Goal: Information Seeking & Learning: Learn about a topic

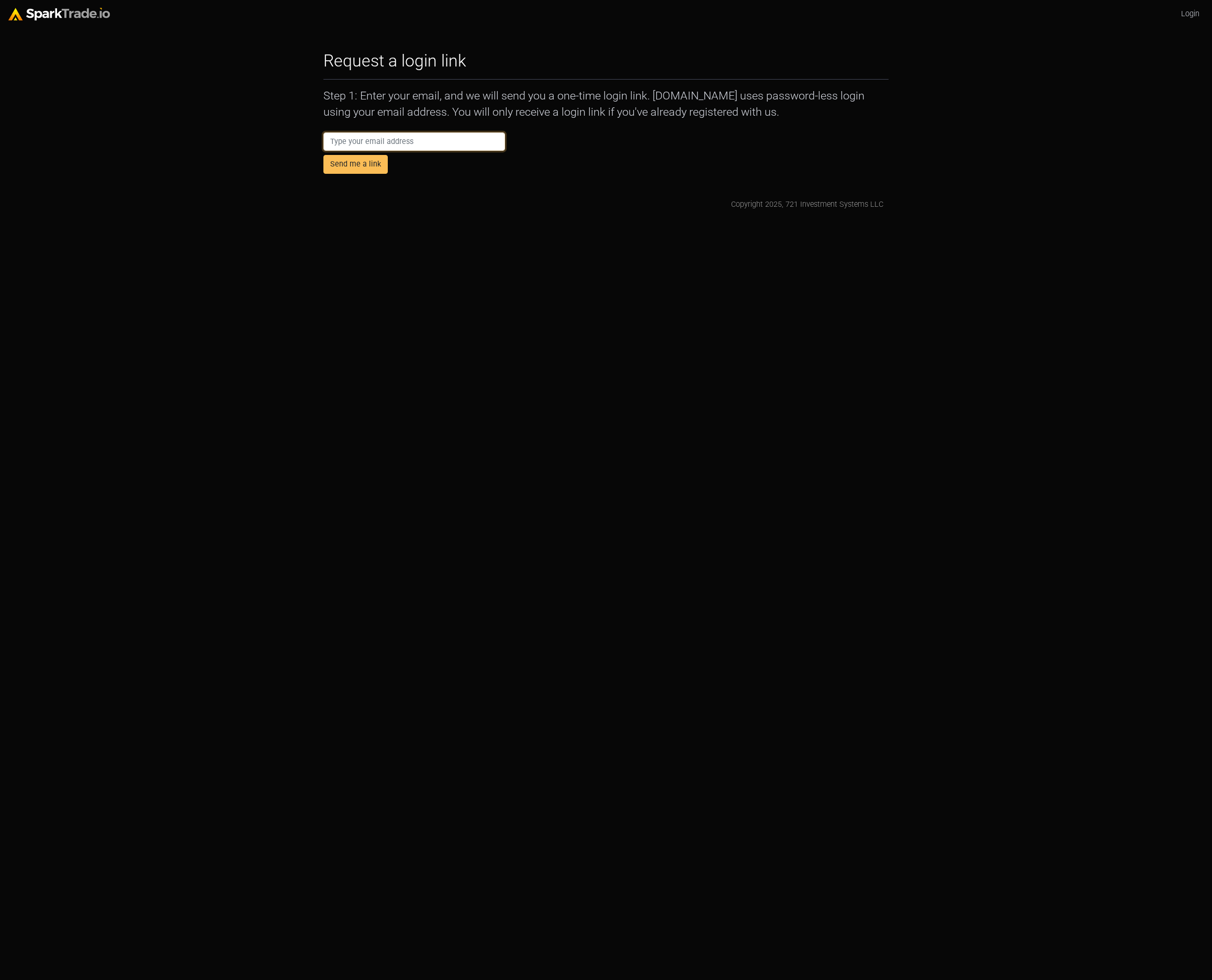
click at [395, 139] on input "email" at bounding box center [415, 142] width 182 height 19
type input "[PERSON_NAME][EMAIL_ADDRESS][PERSON_NAME][DOMAIN_NAME]"
click at [363, 169] on button "Send me a link" at bounding box center [356, 165] width 64 height 19
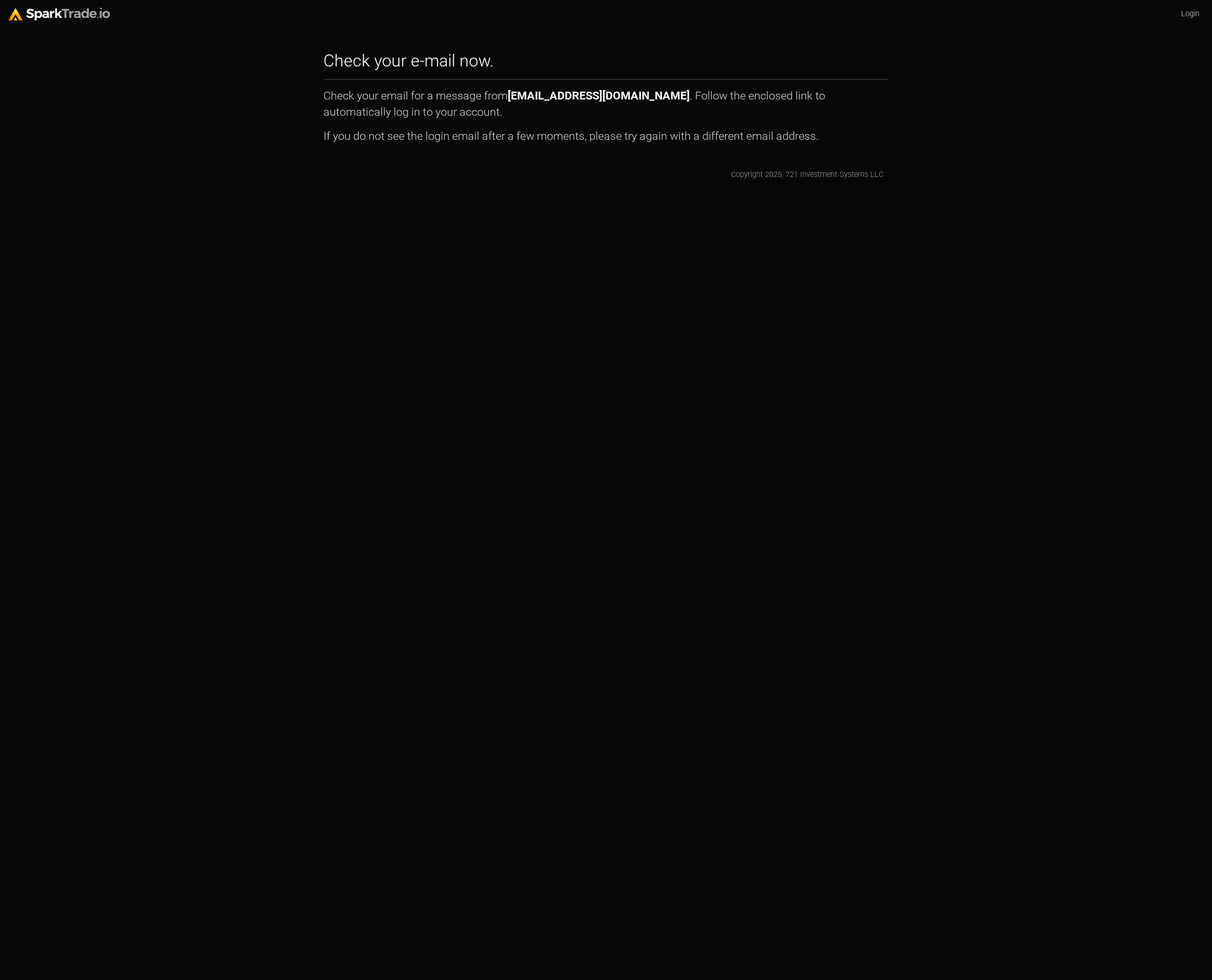
drag, startPoint x: 167, startPoint y: 68, endPoint x: 160, endPoint y: 67, distance: 7.1
click at [162, 68] on body "Login Check your e-mail now. How to Use SparkTrade.io × Check your email for a …" at bounding box center [606, 90] width 1212 height 180
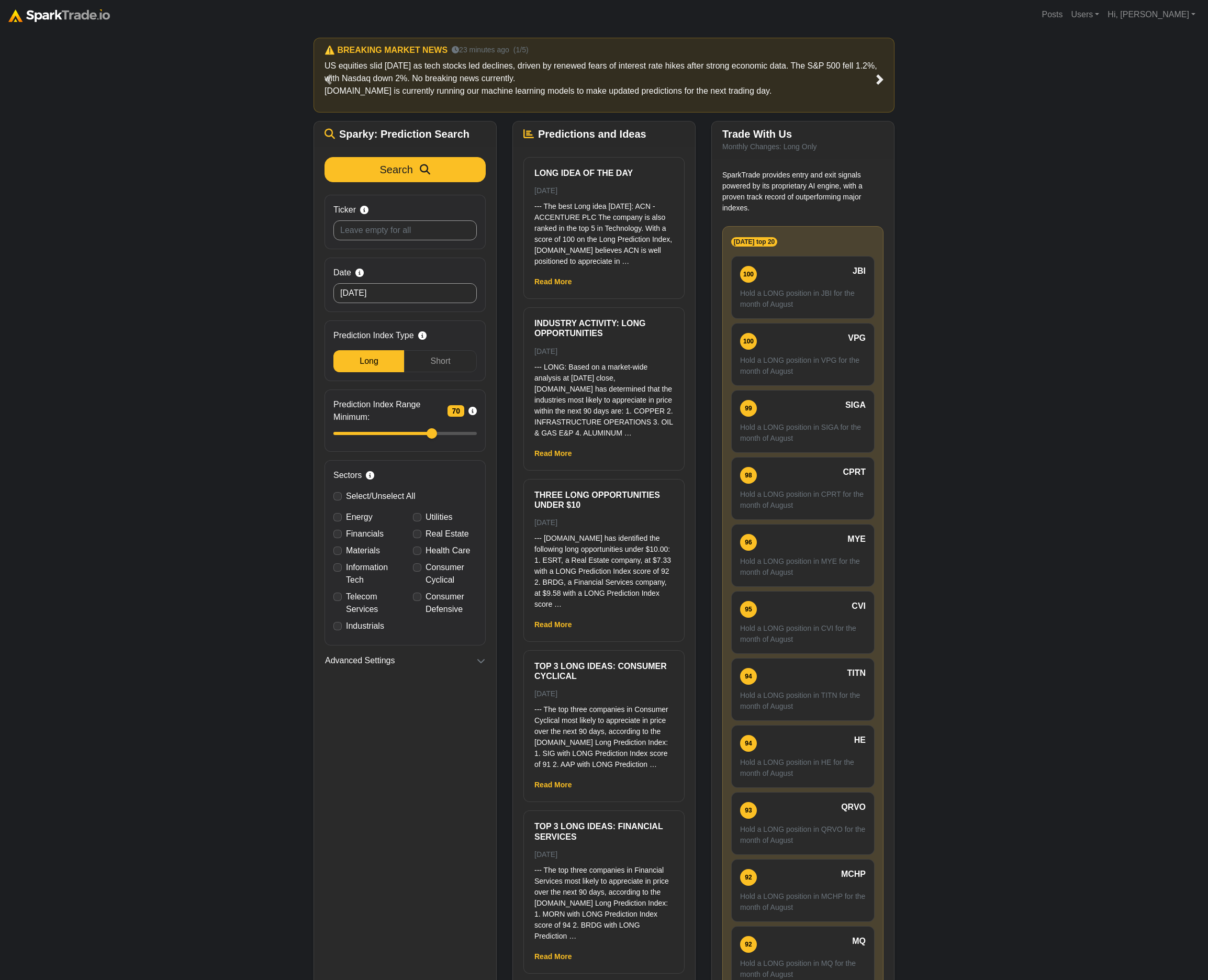
click at [877, 81] on span at bounding box center [879, 79] width 10 height 10
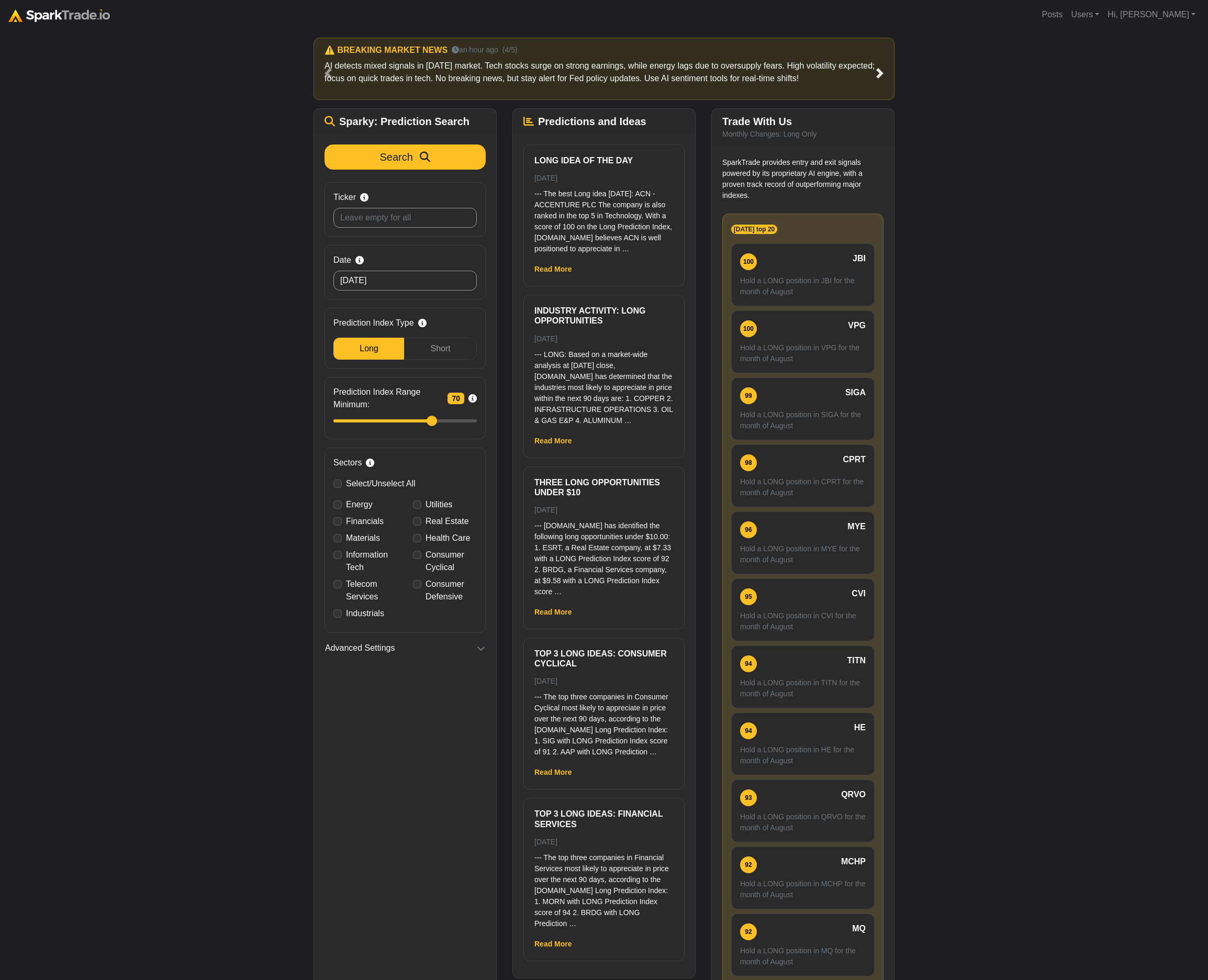
click at [876, 79] on link "Next" at bounding box center [880, 73] width 29 height 71
click at [92, 282] on div "How to Use SparkTrade.io × ⚠️ BREAKING MARKET NEWS 23 minutes ago (1/5) US equi…" at bounding box center [604, 531] width 1208 height 1004
click at [94, 287] on div "How to Use SparkTrade.io × ⚠️ BREAKING MARKET NEWS 23 minutes ago (1/5) US equi…" at bounding box center [604, 531] width 1208 height 1004
click at [112, 272] on div "How to Use SparkTrade.io × ⚠️ BREAKING MARKET NEWS 23 minutes ago (1/5) US equi…" at bounding box center [604, 531] width 1208 height 1004
click at [111, 213] on div "How to Use SparkTrade.io × ⚠️ BREAKING MARKET NEWS 23 minutes ago (1/5) US equi…" at bounding box center [604, 531] width 1208 height 1004
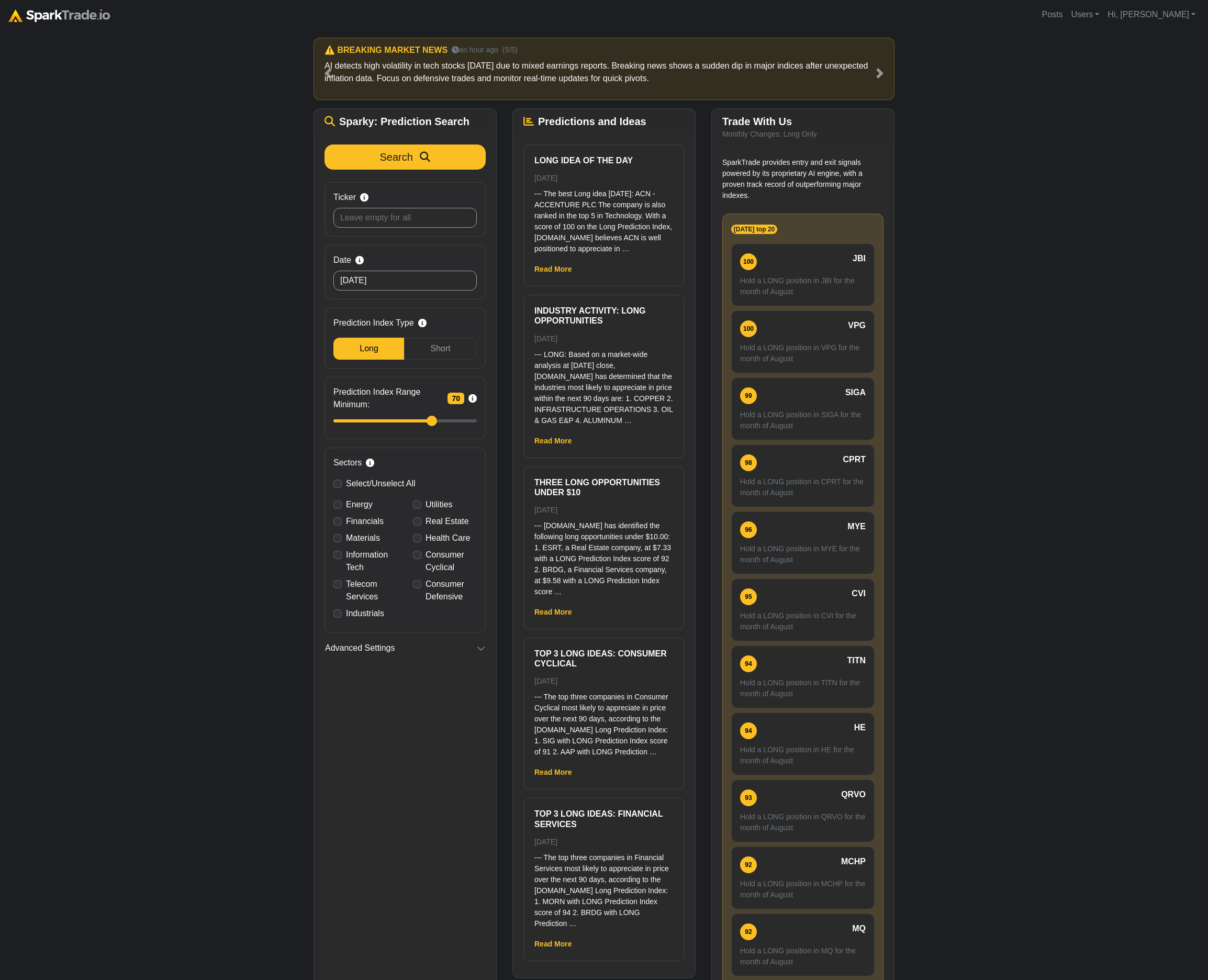
drag, startPoint x: 250, startPoint y: 307, endPoint x: 350, endPoint y: 252, distance: 114.1
click at [250, 307] on div "How to Use SparkTrade.io × ⚠️ BREAKING MARKET NEWS 23 minutes ago (1/5) US equi…" at bounding box center [604, 531] width 1208 height 1004
click at [883, 66] on link "Next" at bounding box center [880, 73] width 29 height 71
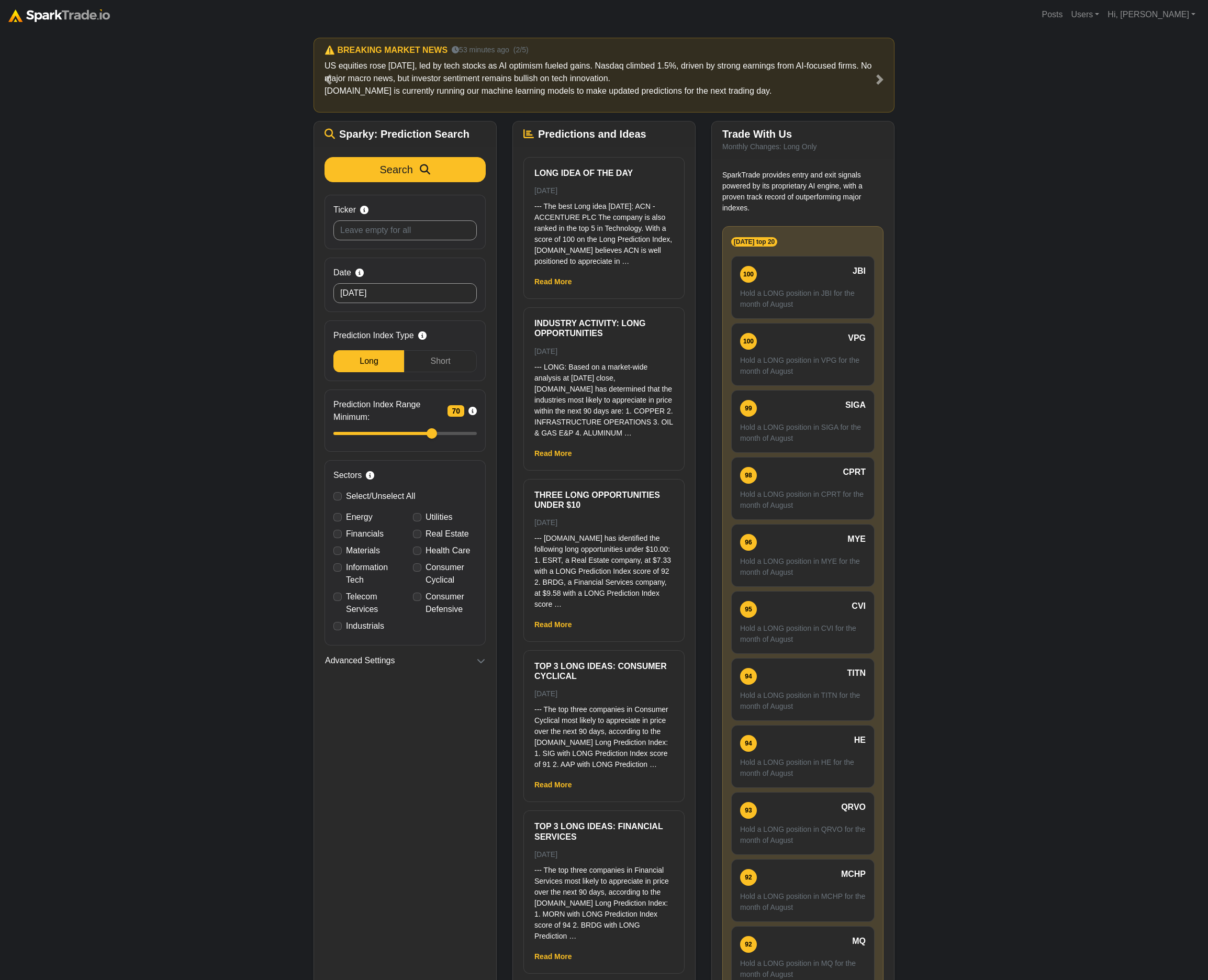
click at [249, 544] on div "How to Use SparkTrade.io × ⚠️ BREAKING MARKET NEWS 23 minutes ago (1/5) US equi…" at bounding box center [604, 537] width 1208 height 1017
click at [354, 520] on label "Energy" at bounding box center [359, 517] width 27 height 13
click at [342, 520] on input "Energy" at bounding box center [337, 515] width 9 height 10
checkbox input "true"
click at [405, 176] on button "Search" at bounding box center [405, 169] width 161 height 25
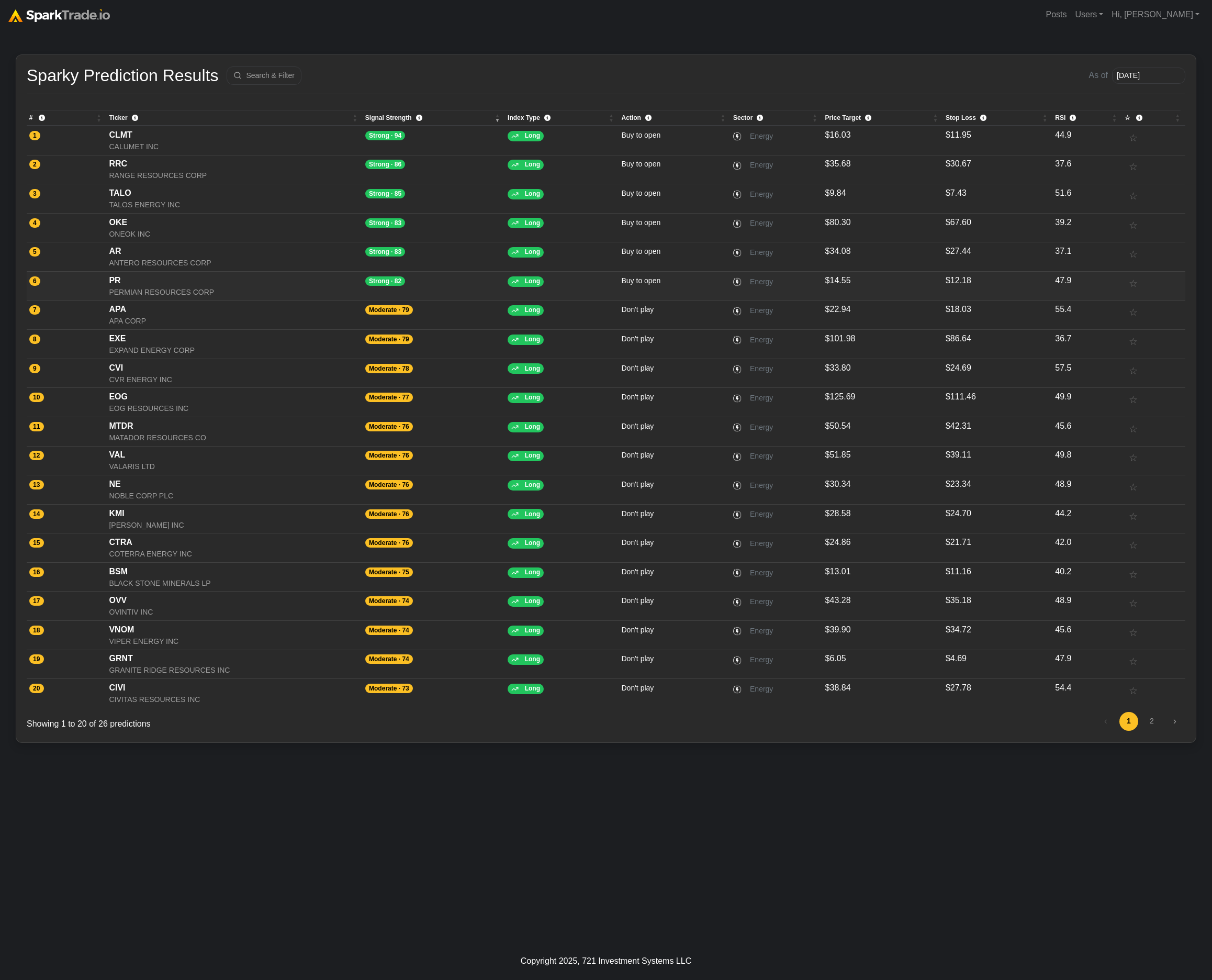
click at [252, 296] on div "PERMIAN RESOURCES CORP" at bounding box center [234, 292] width 251 height 11
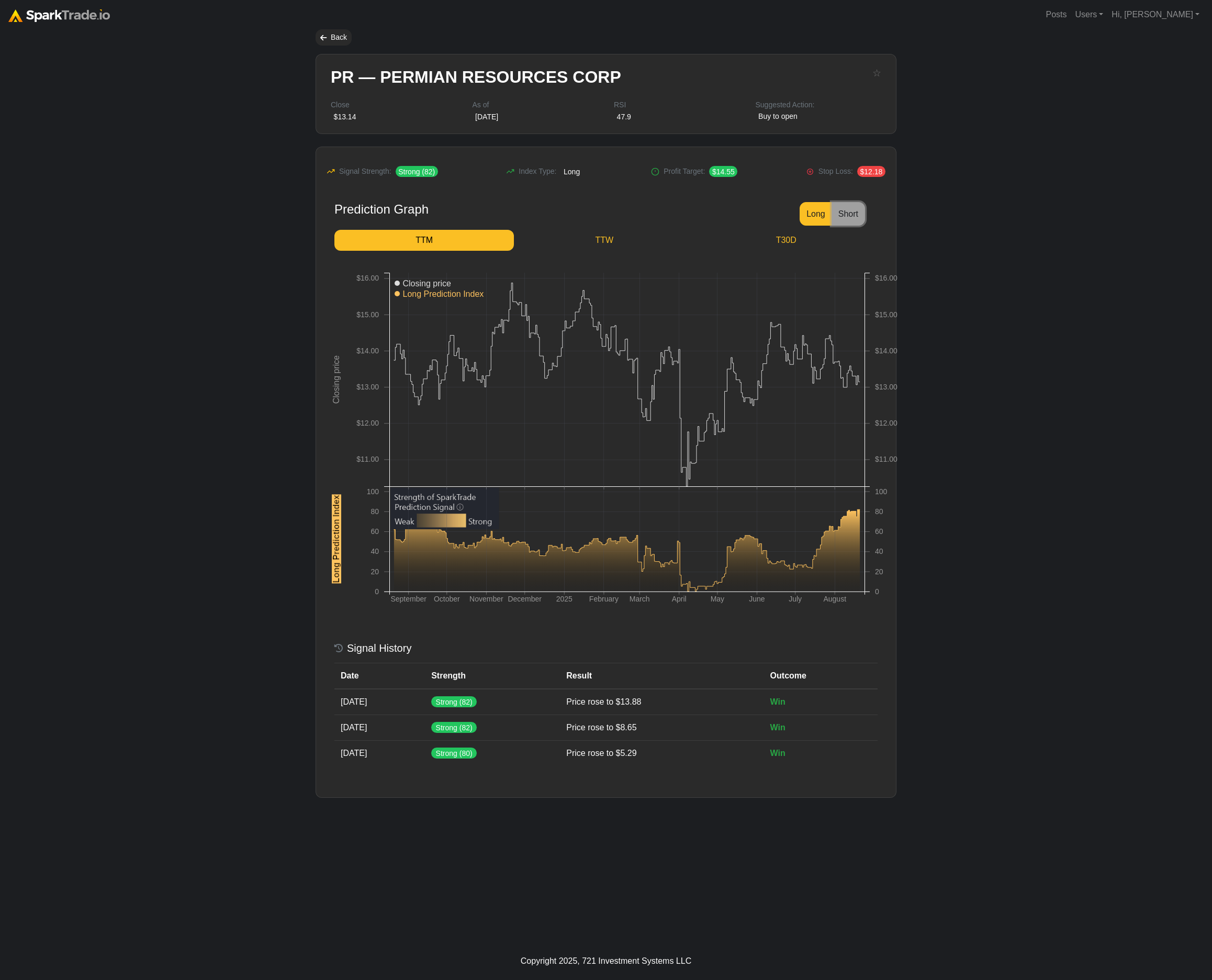
click at [851, 218] on button "Short" at bounding box center [848, 214] width 34 height 24
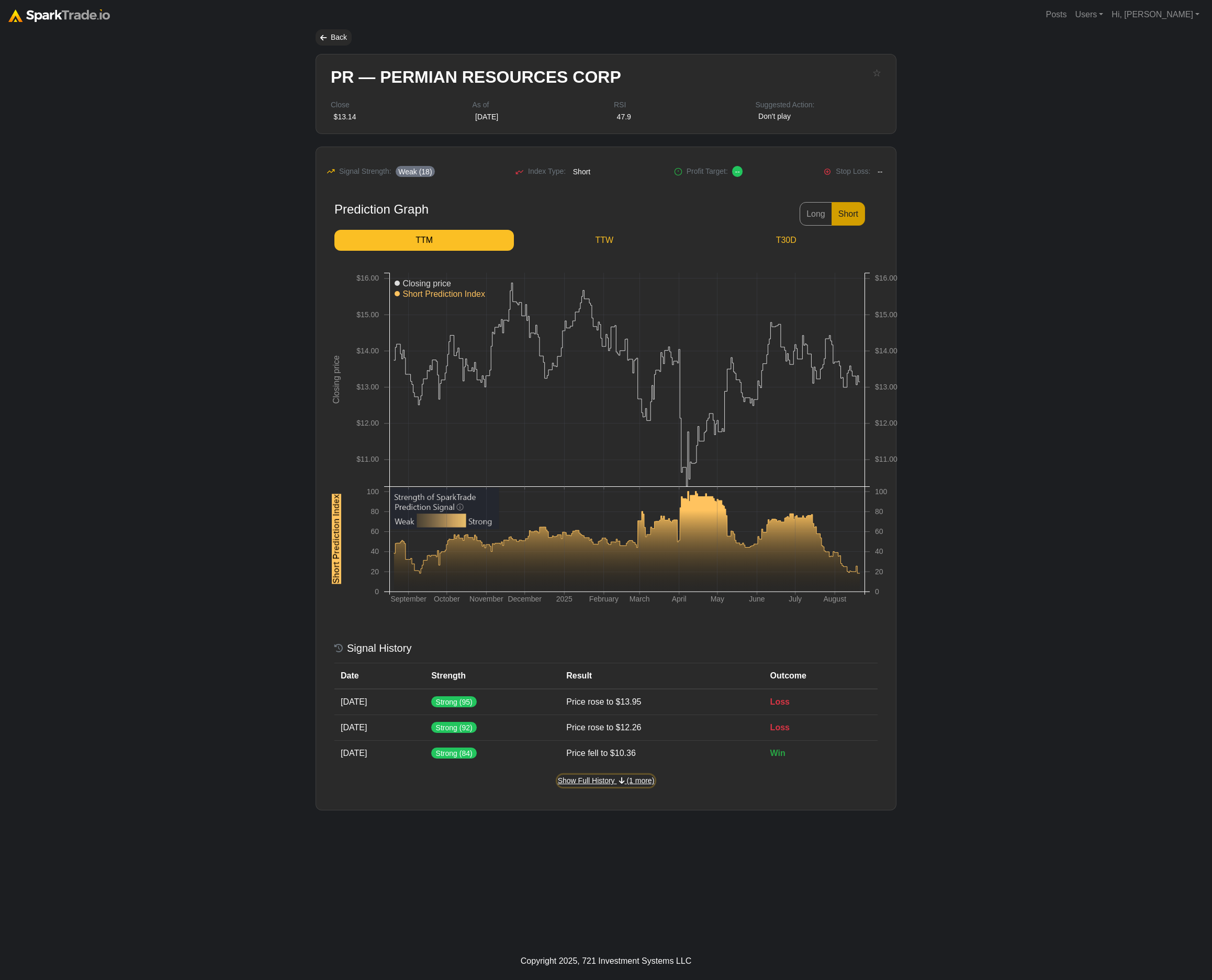
click at [594, 782] on span "Show Full History" at bounding box center [586, 780] width 57 height 9
click at [472, 812] on div "Hide History (1 more)" at bounding box center [606, 806] width 543 height 13
click at [610, 804] on span "Hide History" at bounding box center [600, 806] width 40 height 9
click at [808, 217] on button "Long" at bounding box center [815, 214] width 32 height 24
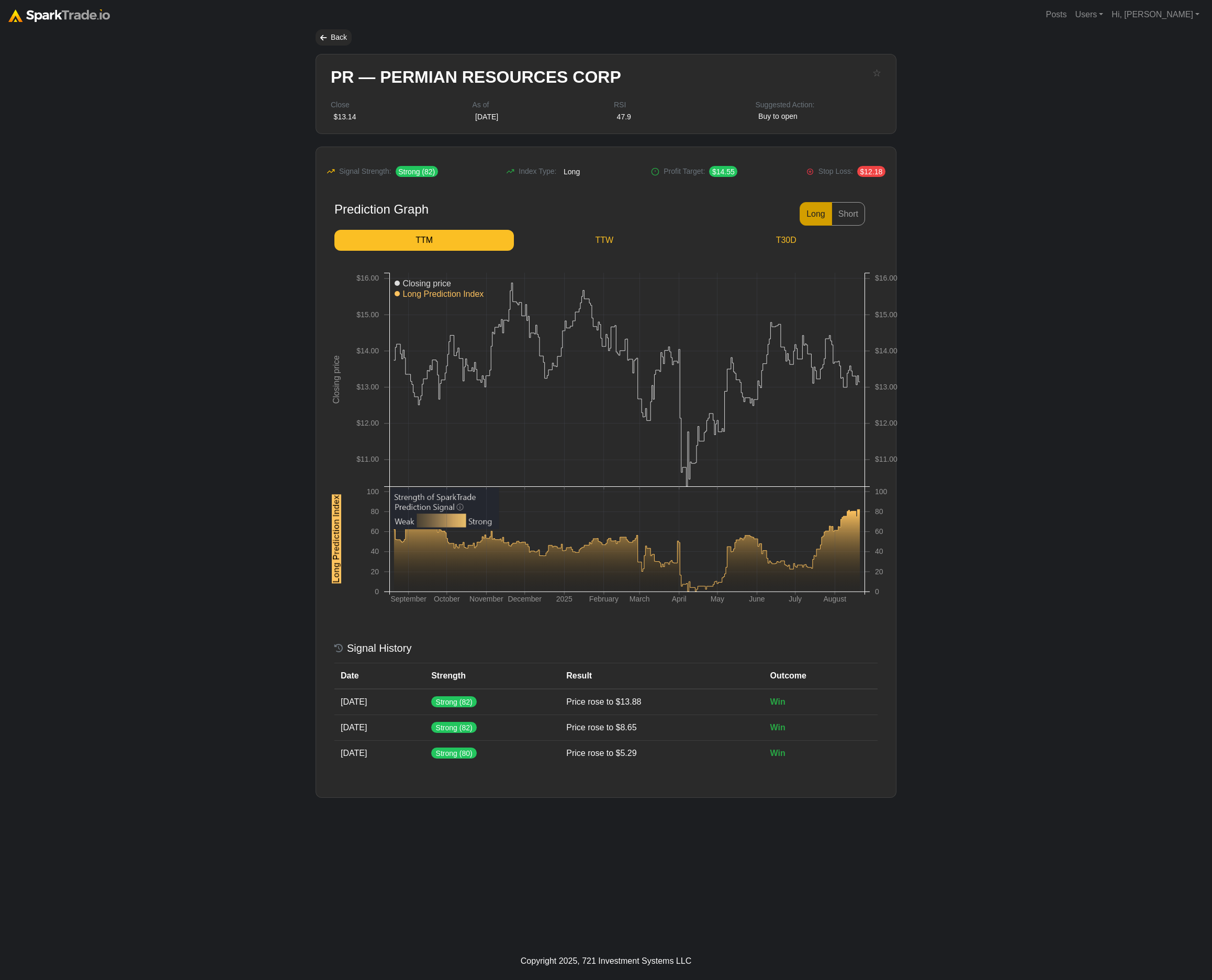
click at [174, 56] on body "Posts Users Staff users Client users Add new client user Sessions Hi, Eric Sign…" at bounding box center [606, 490] width 1212 height 980
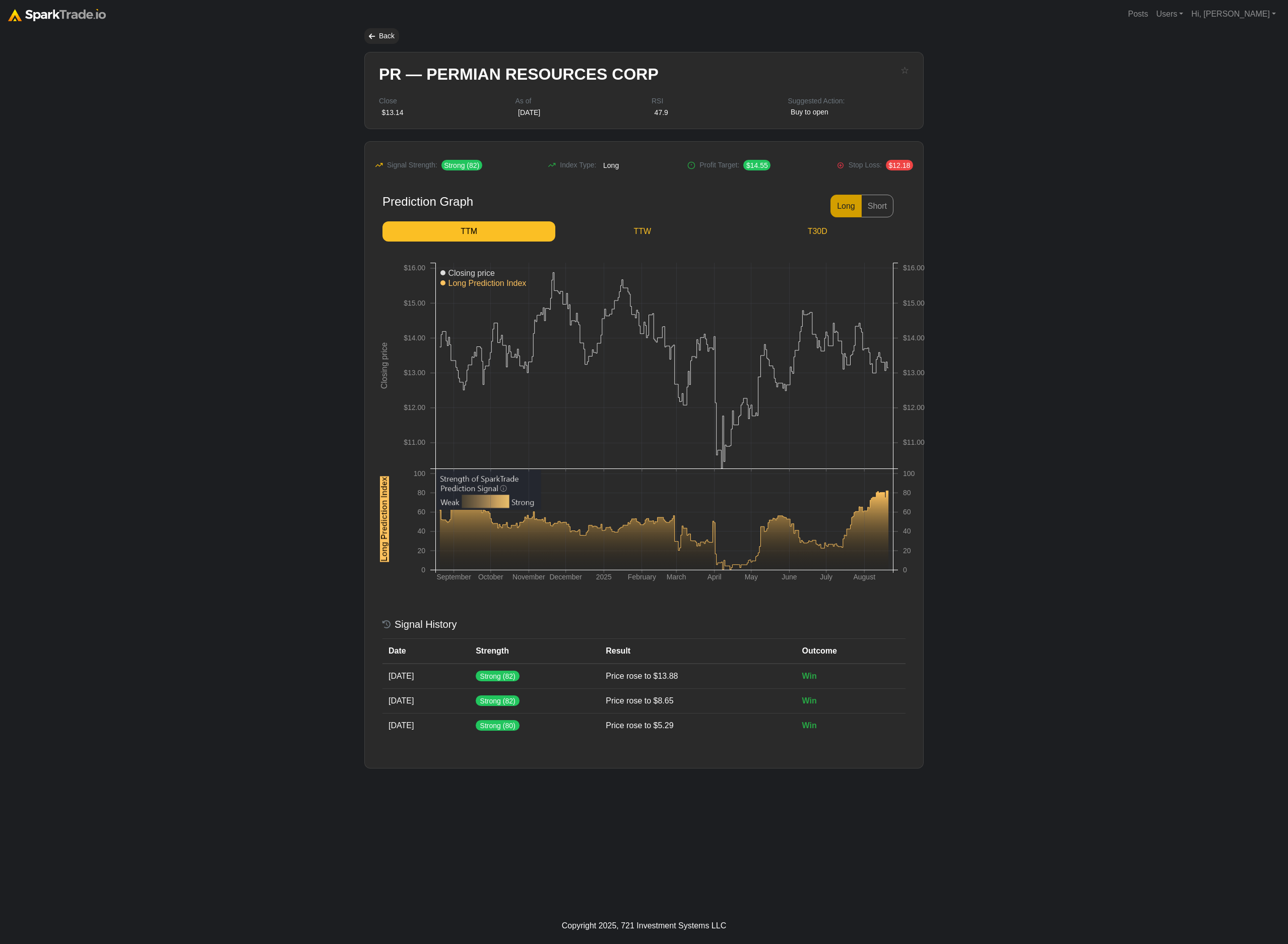
click at [1137, 106] on body "Posts Users Staff users Client users Add new client user Sessions Hi, Eric Sign…" at bounding box center [644, 472] width 1288 height 944
click at [664, 224] on link "TTW" at bounding box center [642, 231] width 174 height 20
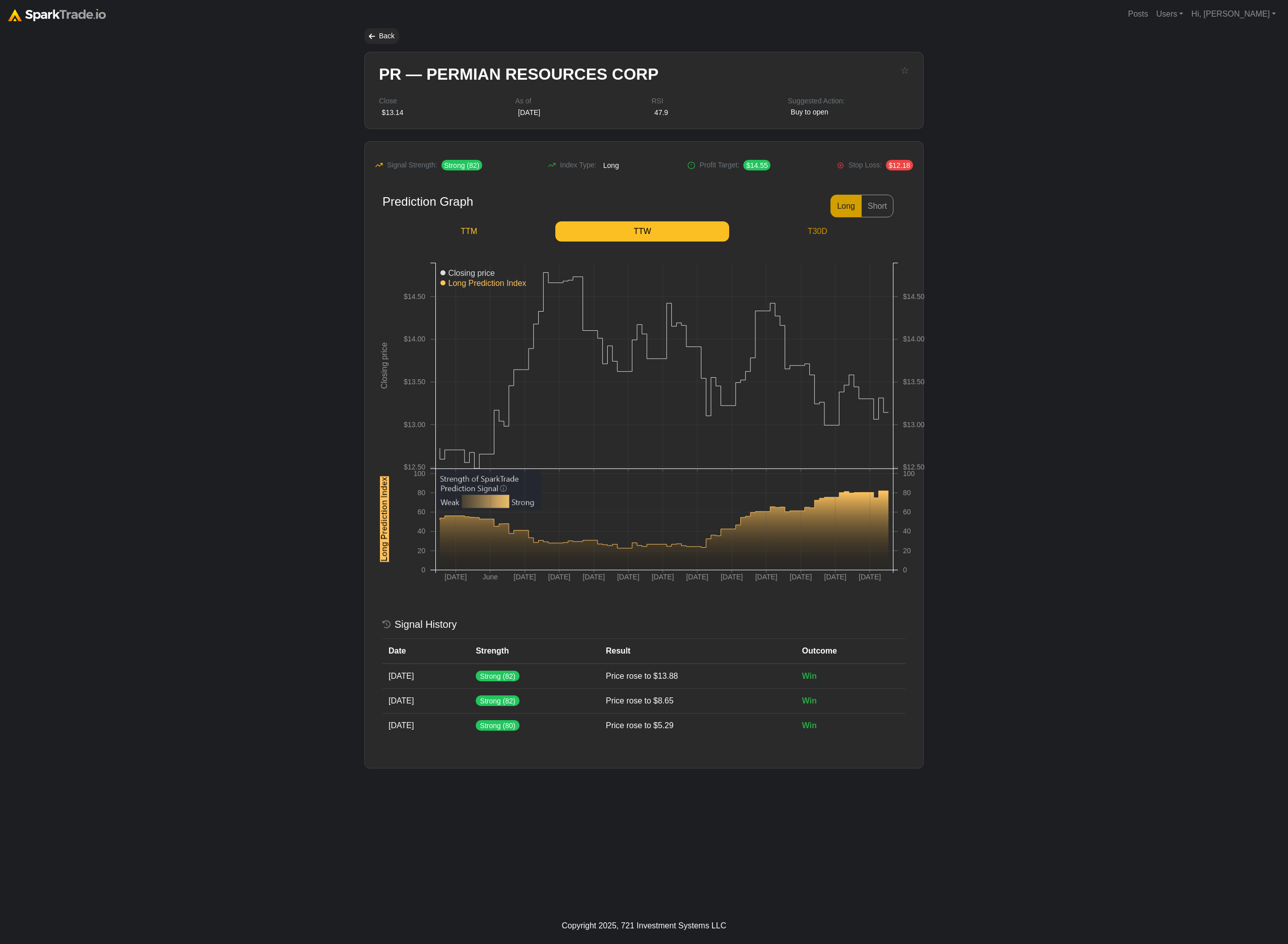
click at [812, 239] on link "T30D" at bounding box center [818, 231] width 177 height 20
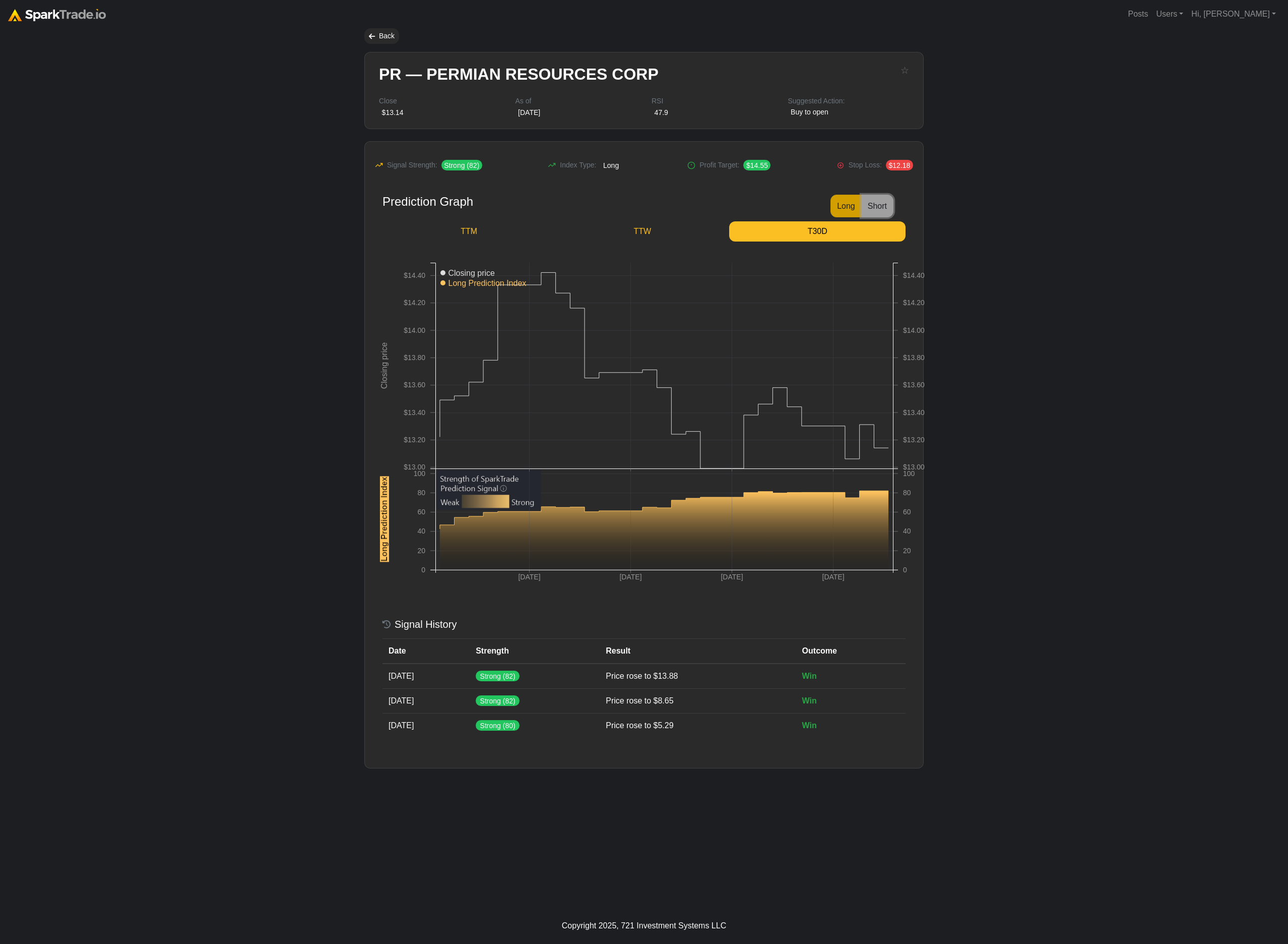
click at [869, 208] on button "Short" at bounding box center [877, 206] width 32 height 23
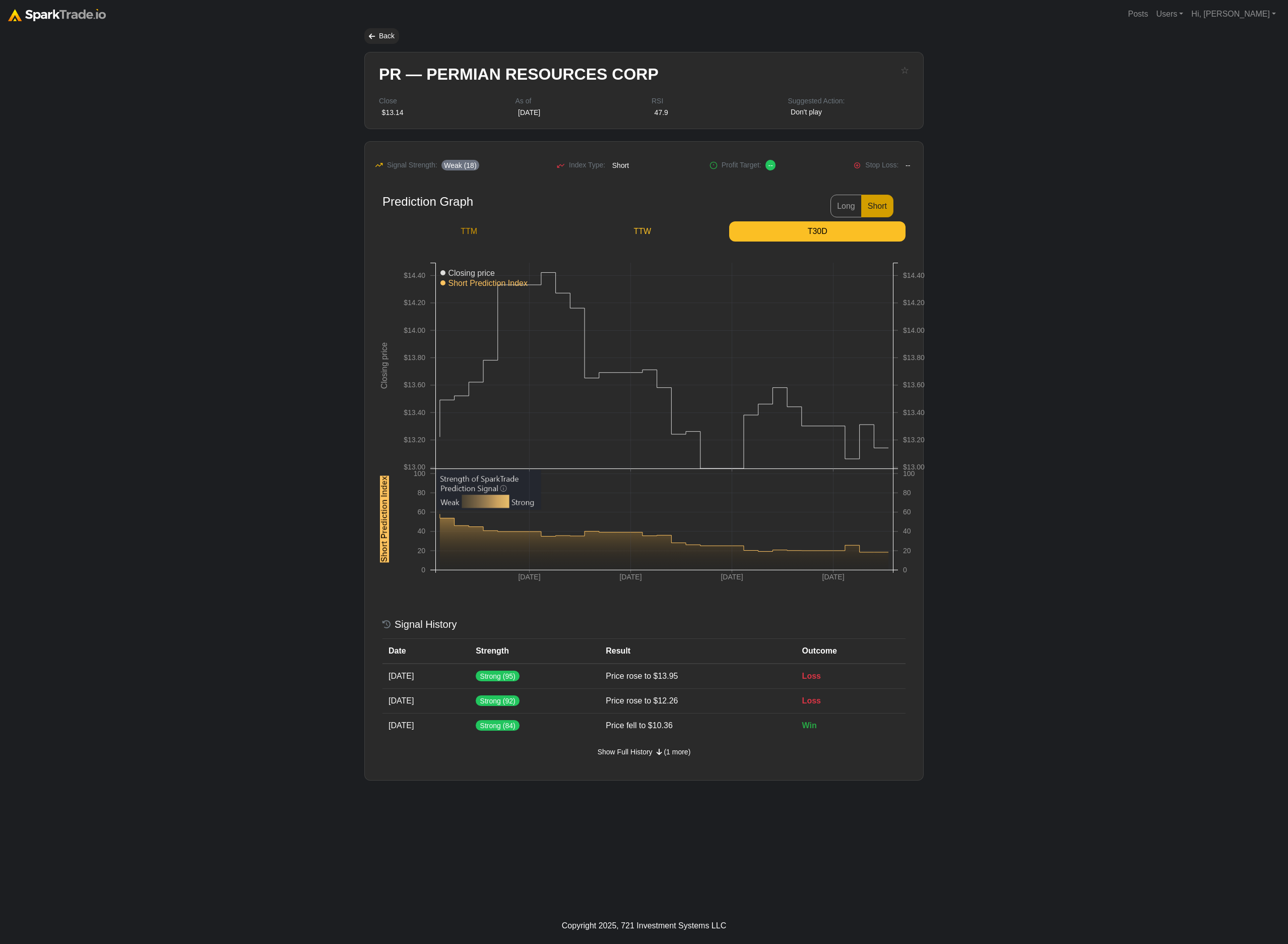
click at [467, 227] on link "TTM" at bounding box center [469, 231] width 173 height 20
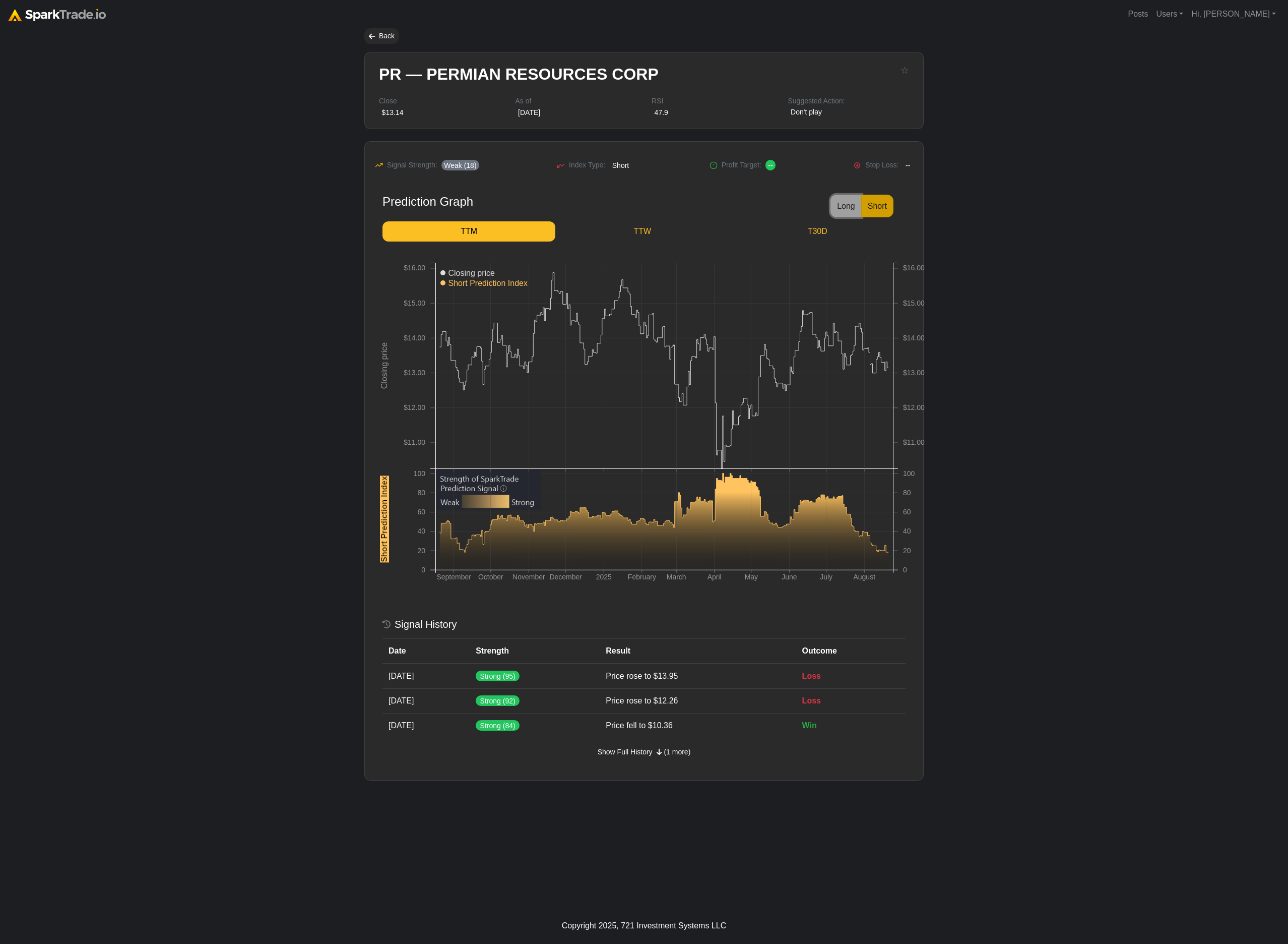
click at [843, 202] on button "Long" at bounding box center [846, 206] width 31 height 23
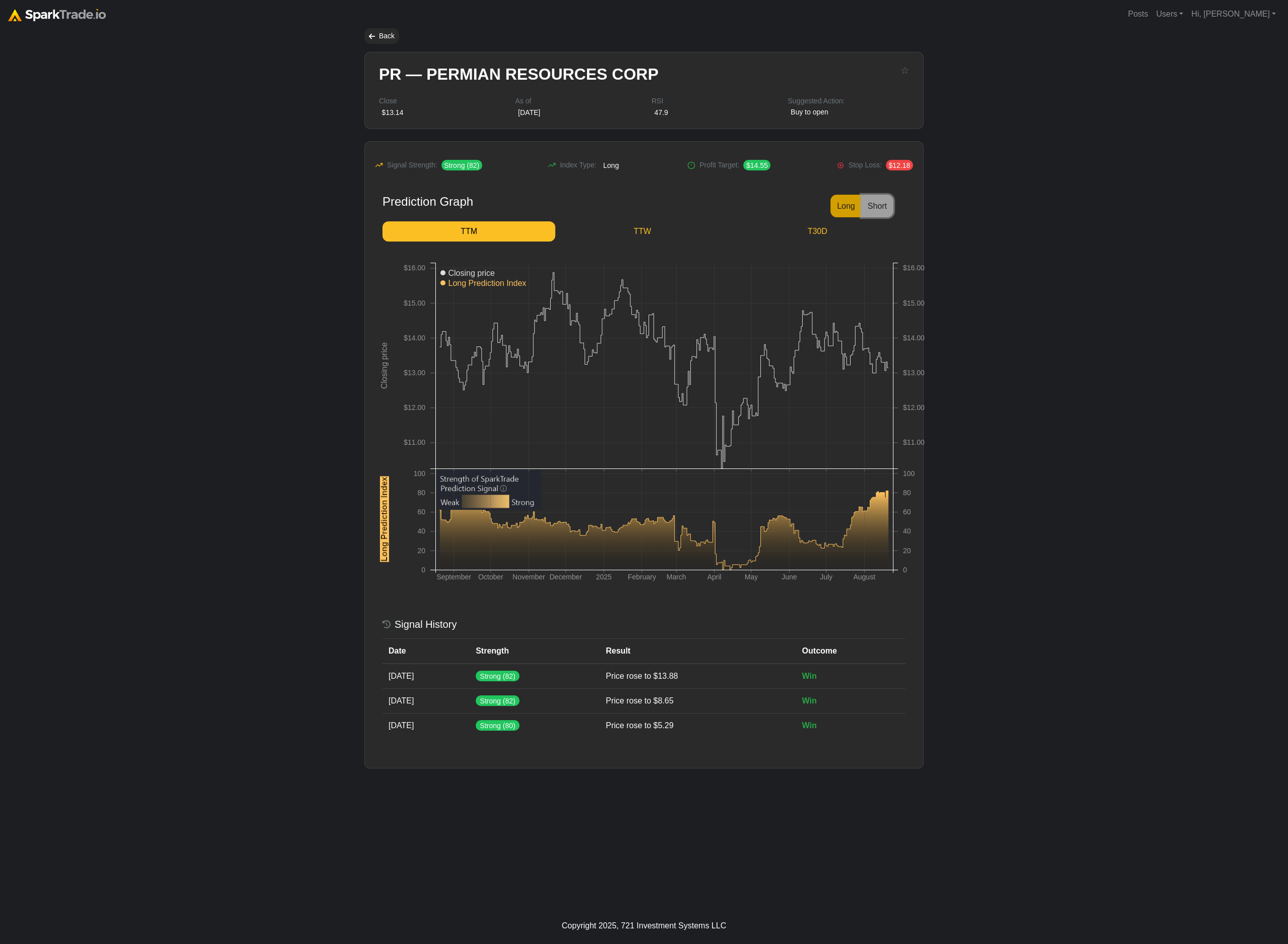
click at [880, 202] on button "Short" at bounding box center [877, 206] width 32 height 23
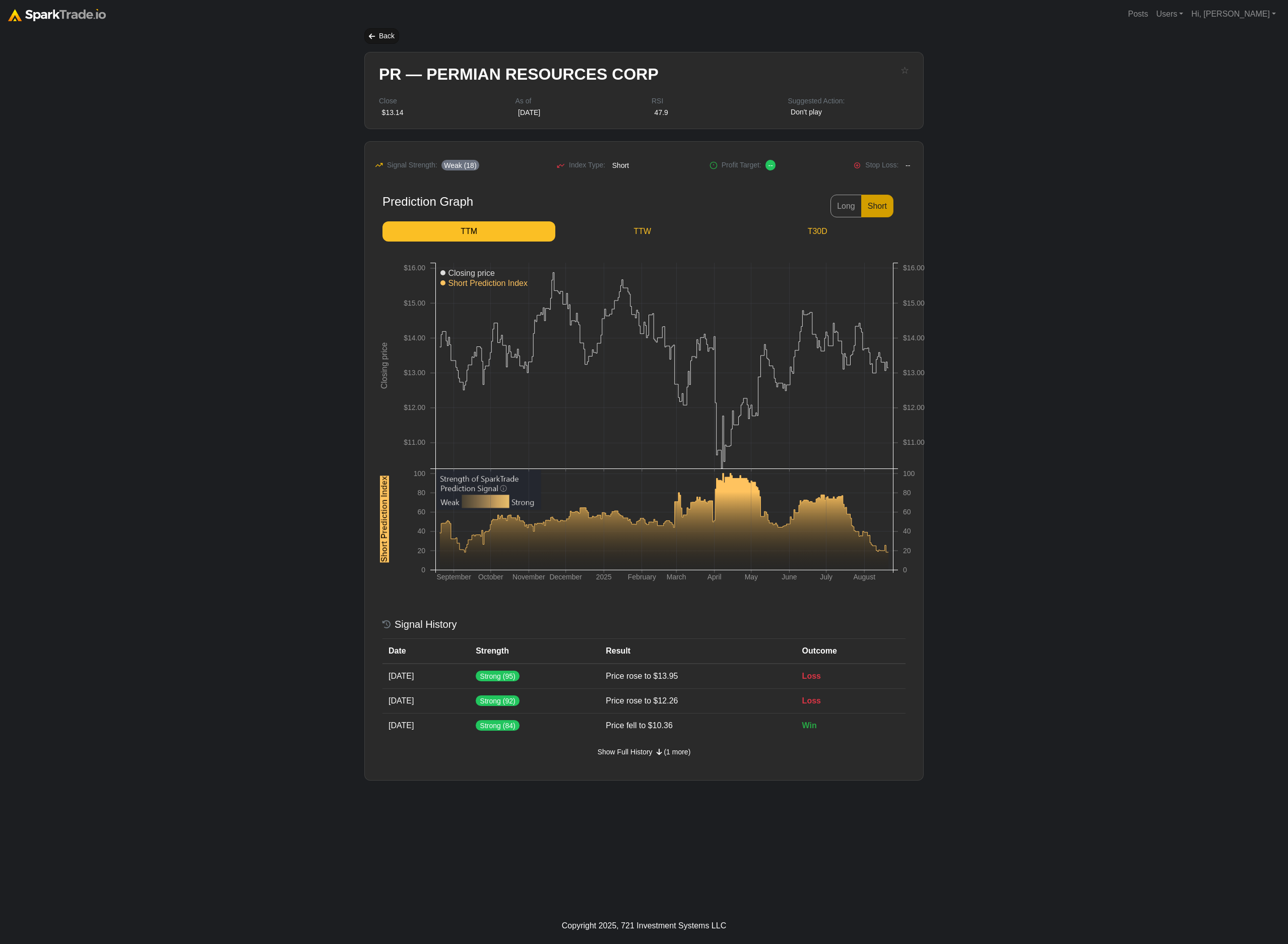
click at [392, 37] on div "Back" at bounding box center [382, 35] width 35 height 16
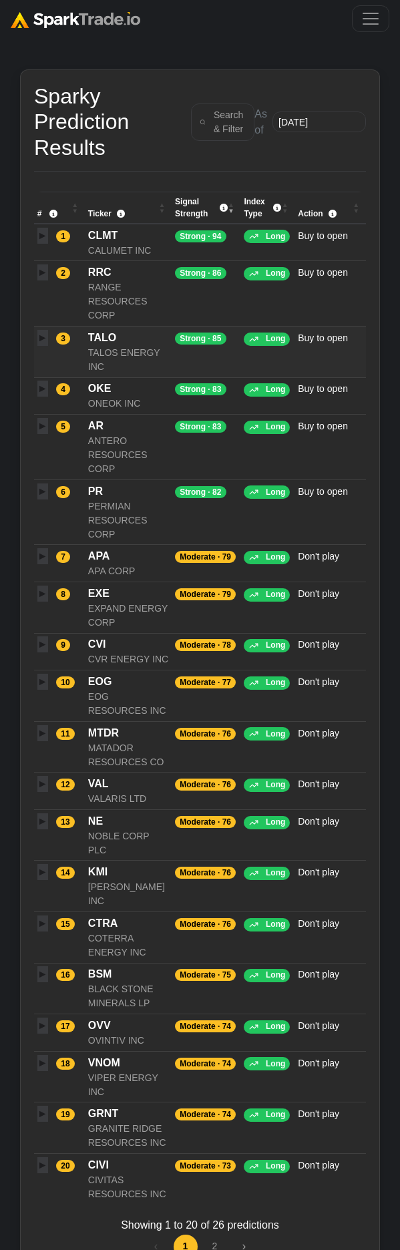
click at [45, 341] on td "3" at bounding box center [59, 351] width 51 height 51
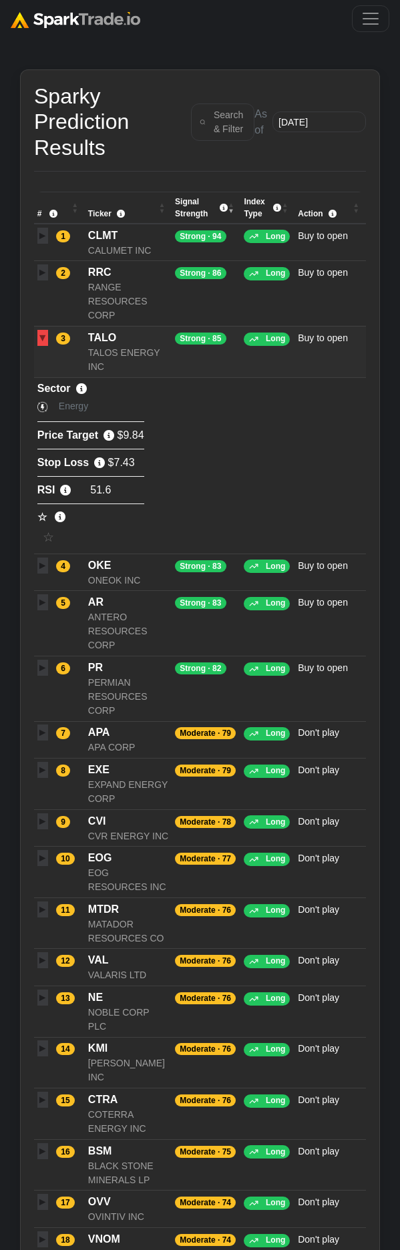
click at [41, 341] on td "3" at bounding box center [59, 351] width 51 height 51
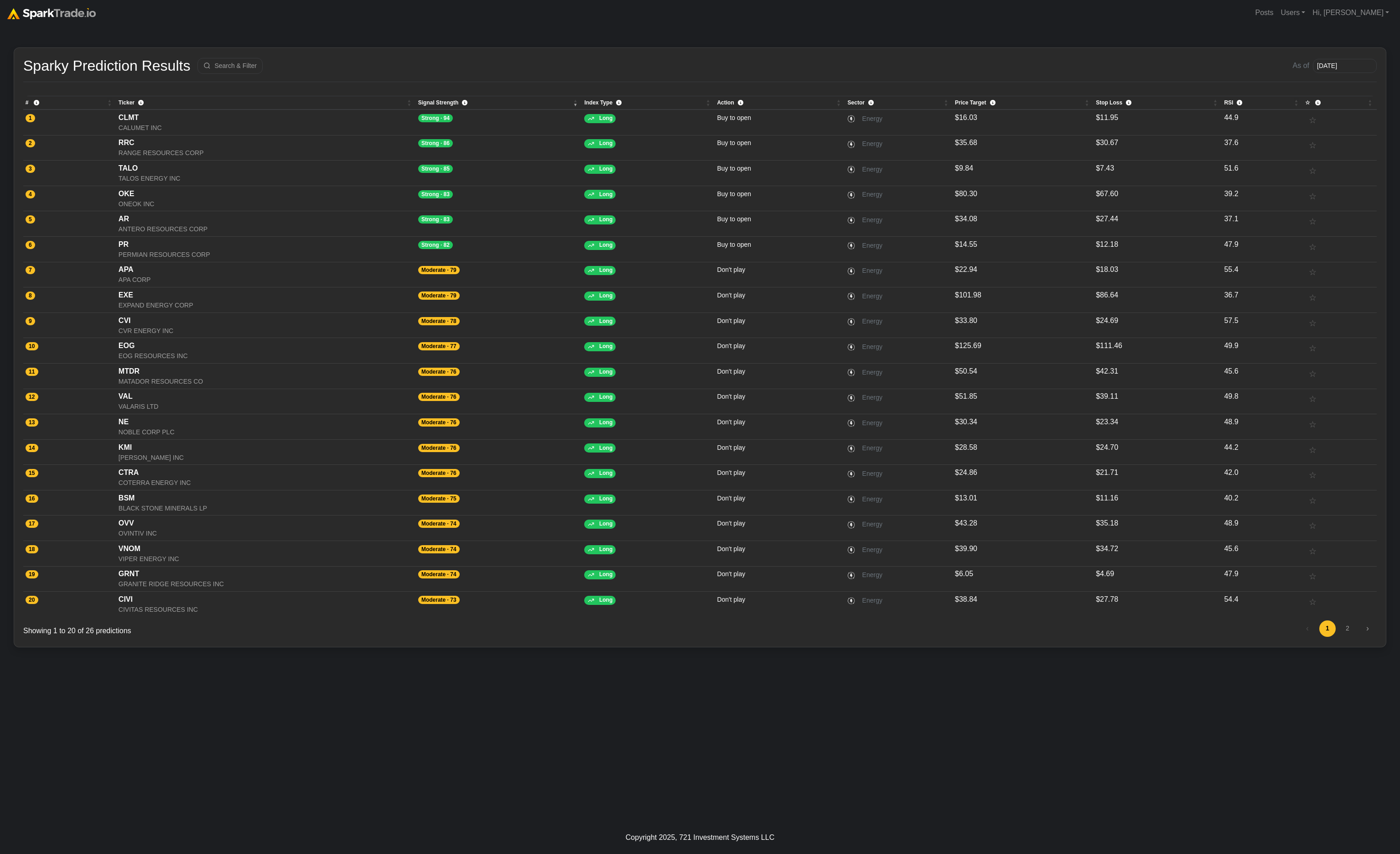
click at [380, 707] on div "How to Use SparkTrade.io × Sparky Prediction Results Search & Filter As of 2025…" at bounding box center [700, 423] width 1400 height 795
click at [248, 61] on button "Search & Filter" at bounding box center [230, 66] width 65 height 16
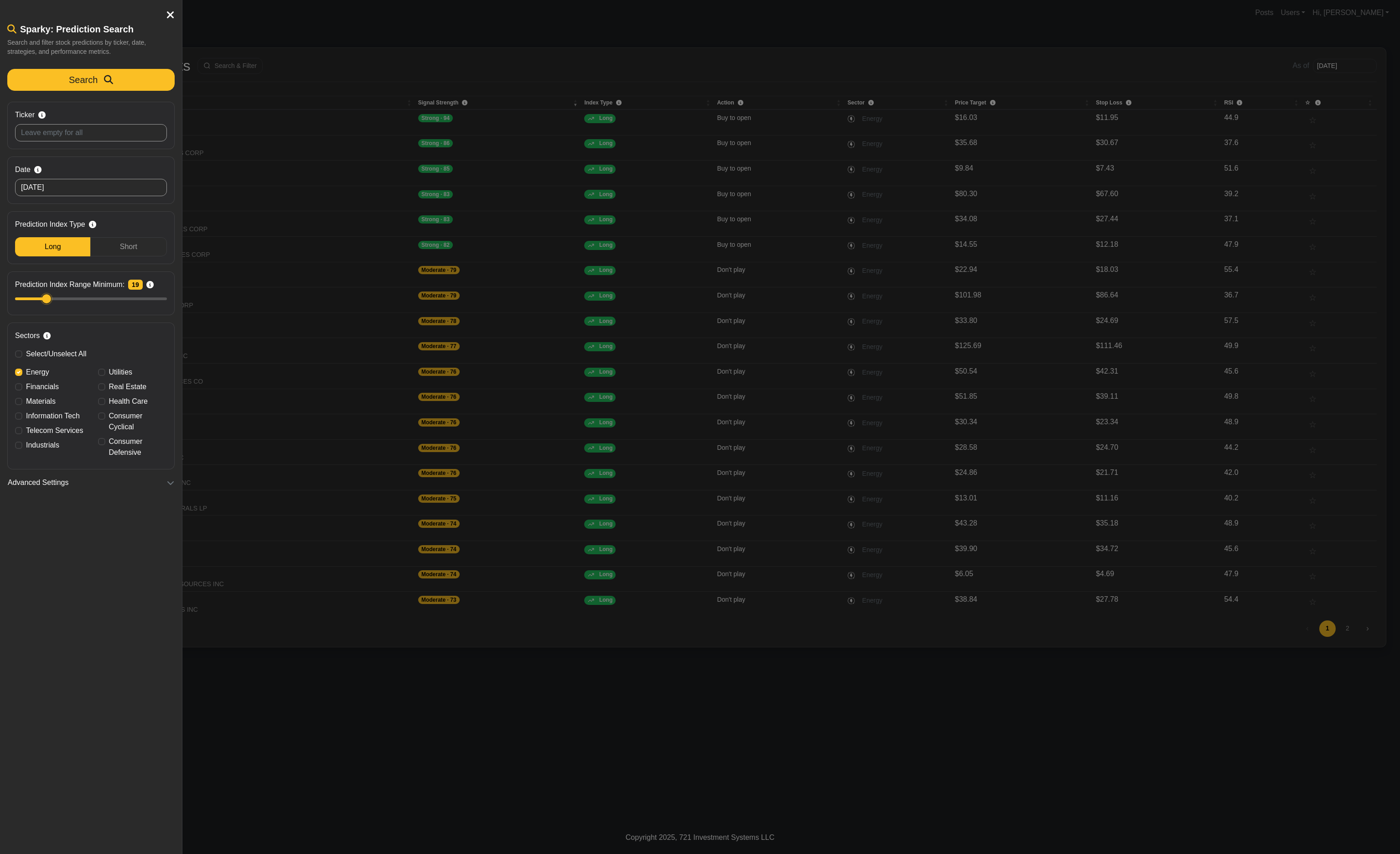
drag, startPoint x: 120, startPoint y: 298, endPoint x: 46, endPoint y: 295, distance: 74.1
type input "19"
click at [46, 295] on input "Prediction Index Range Minimum: 19 Filter stocks by SparkTrade's confidence sco…" at bounding box center [91, 299] width 152 height 10
click at [115, 86] on button "Search" at bounding box center [91, 80] width 167 height 22
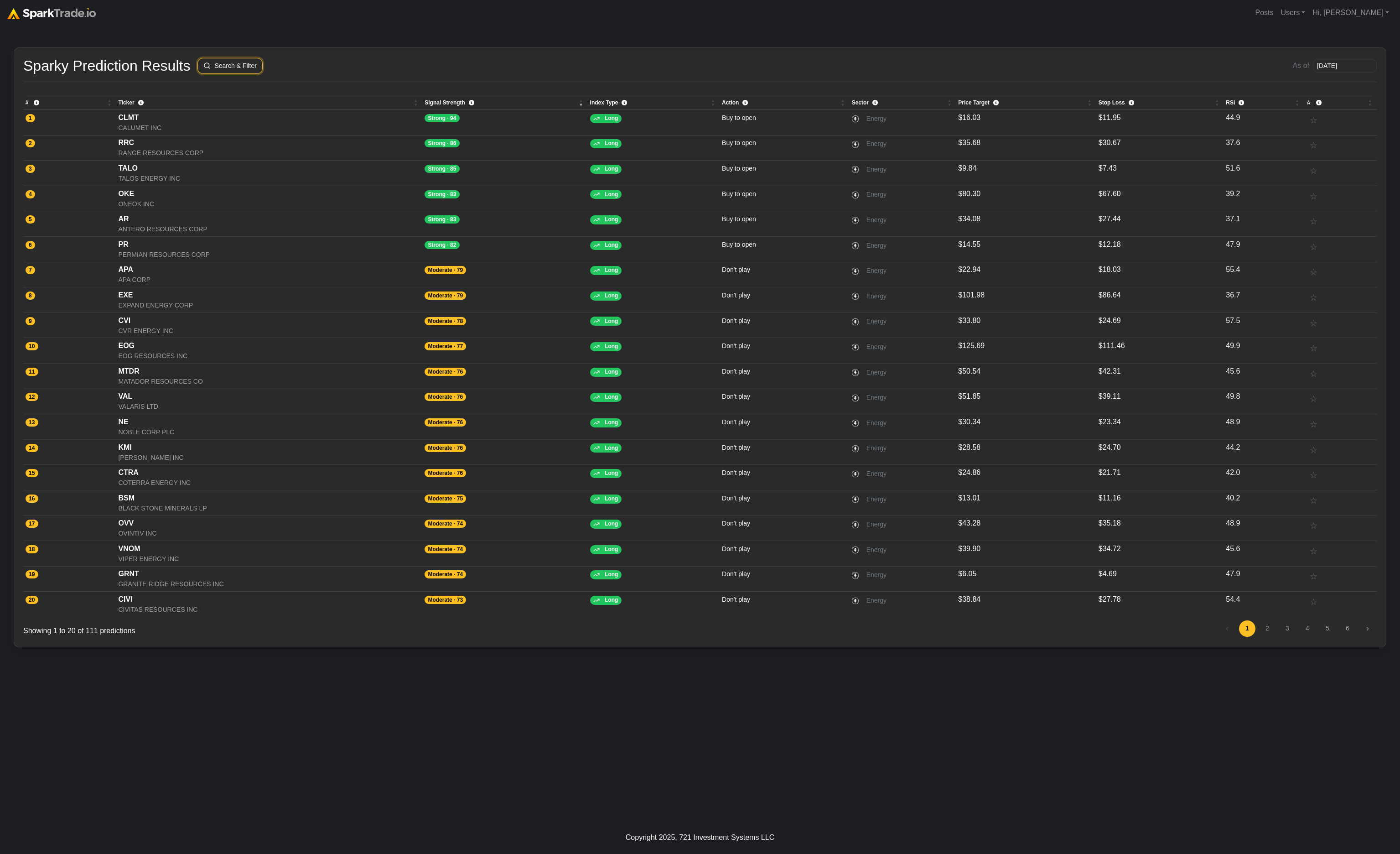
click at [230, 69] on button "Search & Filter" at bounding box center [230, 66] width 65 height 16
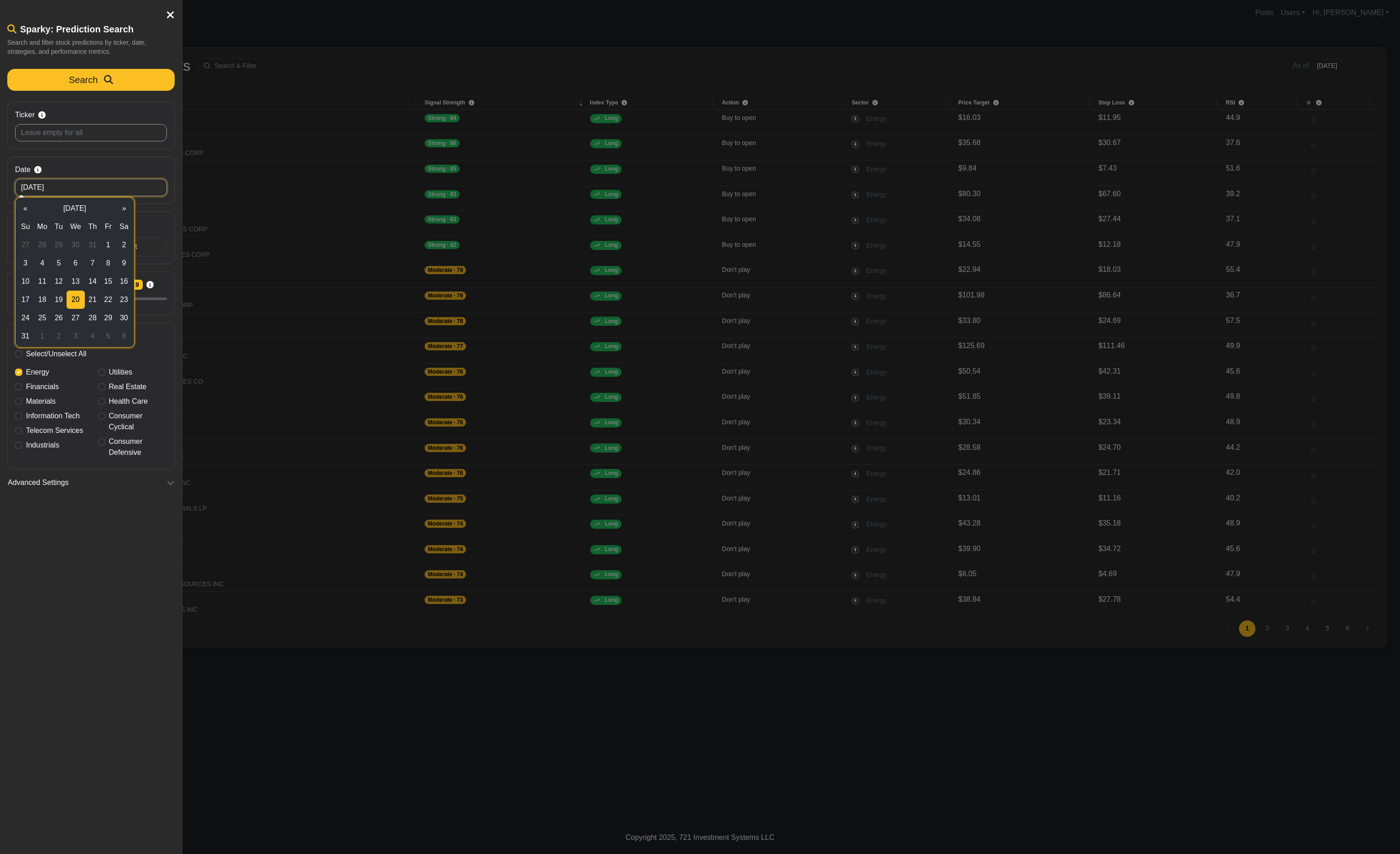
click at [80, 188] on input "[DATE]" at bounding box center [91, 187] width 152 height 17
click at [73, 279] on td "13" at bounding box center [75, 281] width 18 height 18
type input "[DATE]"
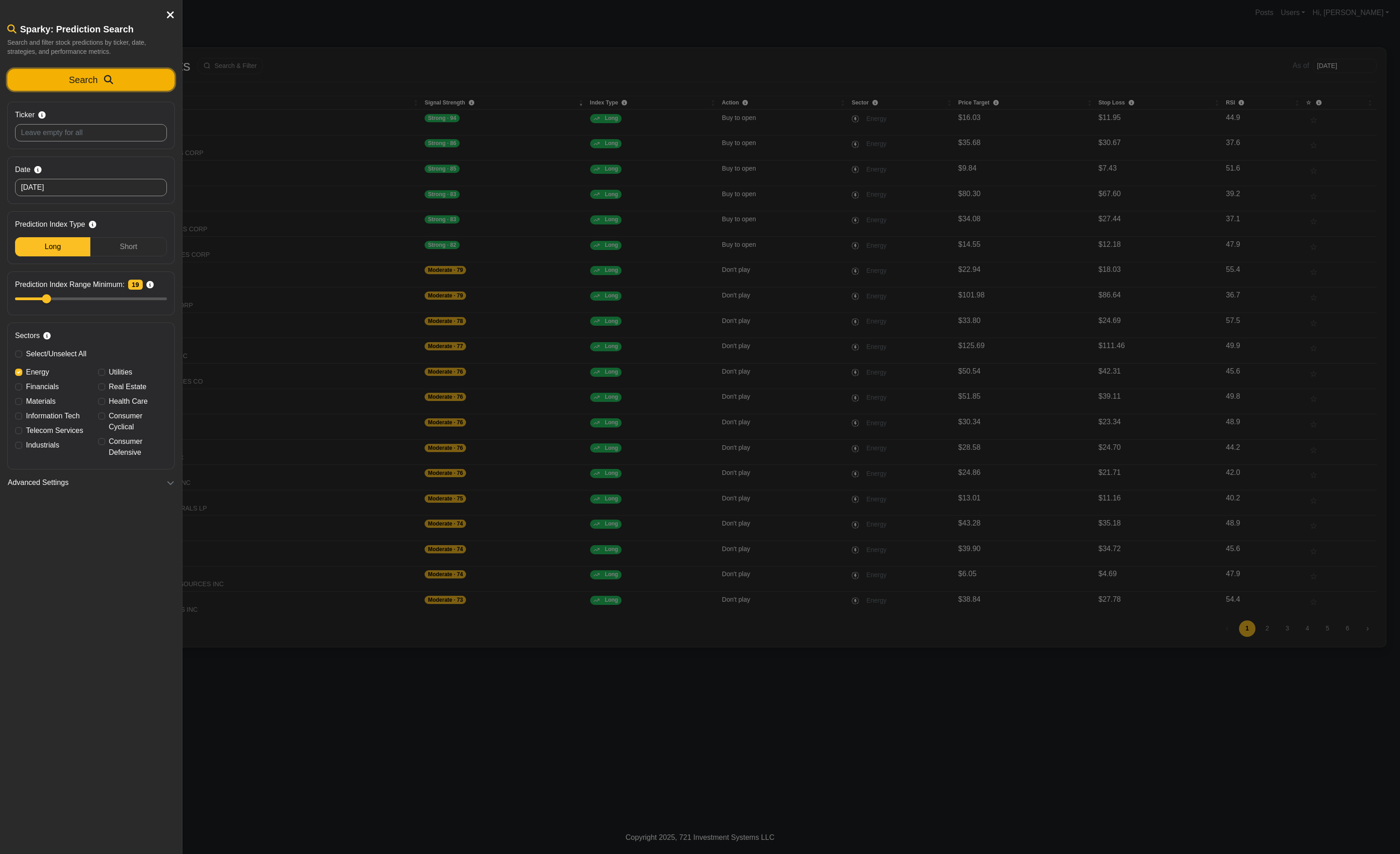
click at [131, 75] on button "Search" at bounding box center [91, 80] width 167 height 22
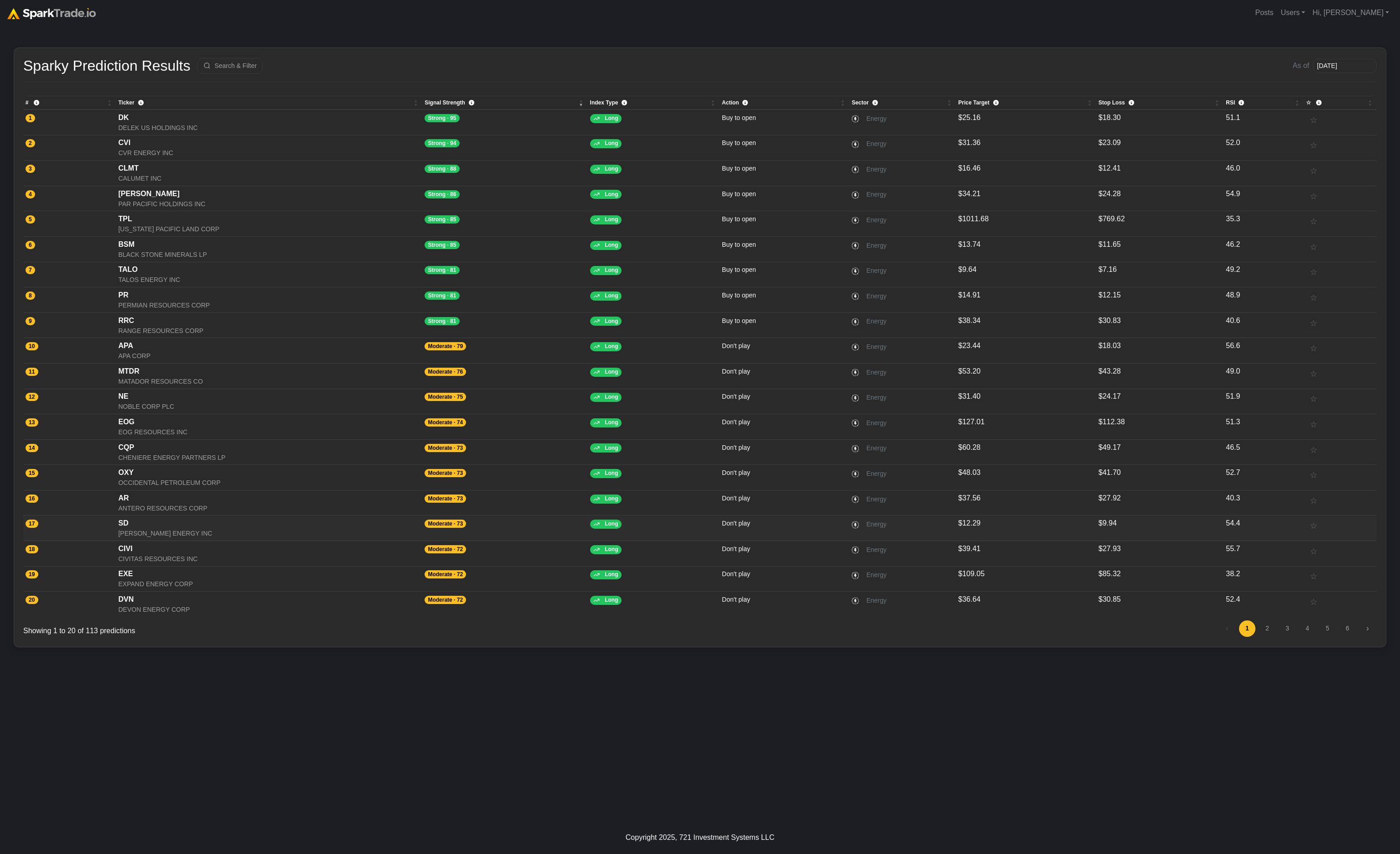
click at [264, 538] on div "SANDRIDGE ENERGY INC" at bounding box center [269, 534] width 302 height 10
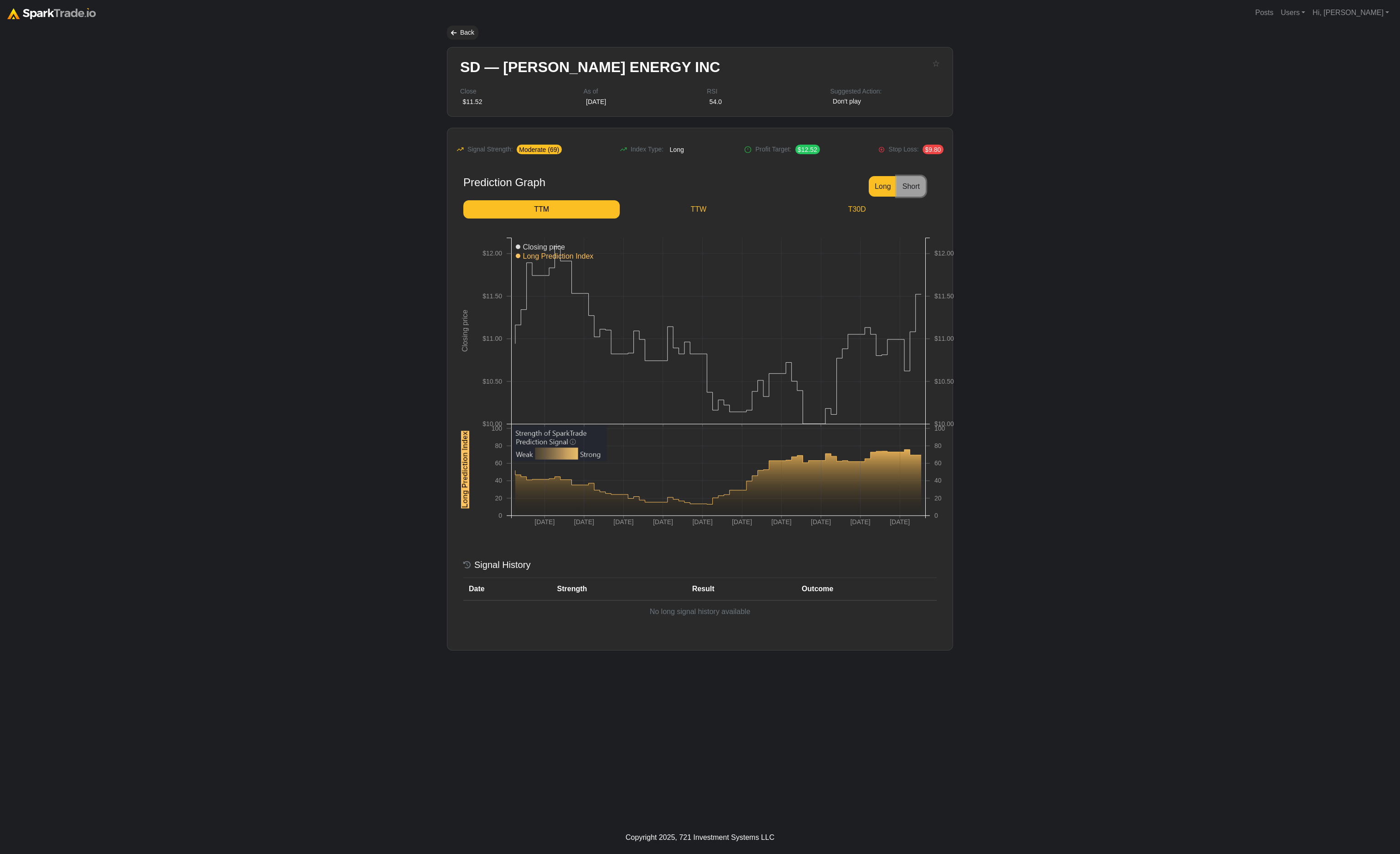
click at [916, 189] on button "Short" at bounding box center [911, 187] width 29 height 20
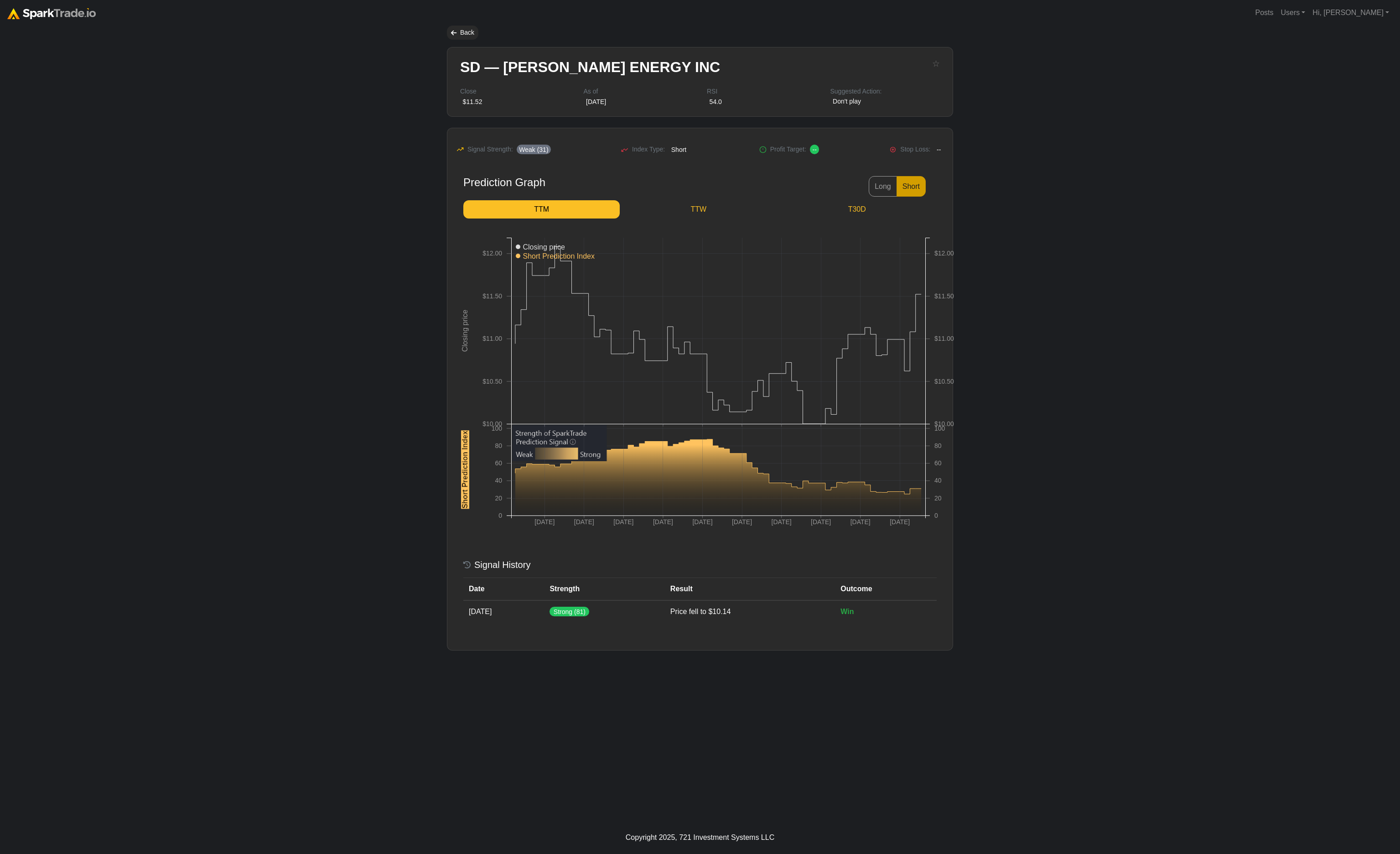
drag, startPoint x: 179, startPoint y: 184, endPoint x: 179, endPoint y: 167, distance: 17.0
click at [179, 183] on body "Posts Users Staff users Client users Add new client user Sessions Hi, Eric Sign…" at bounding box center [700, 427] width 1400 height 854
click at [464, 31] on div "Back" at bounding box center [463, 32] width 31 height 14
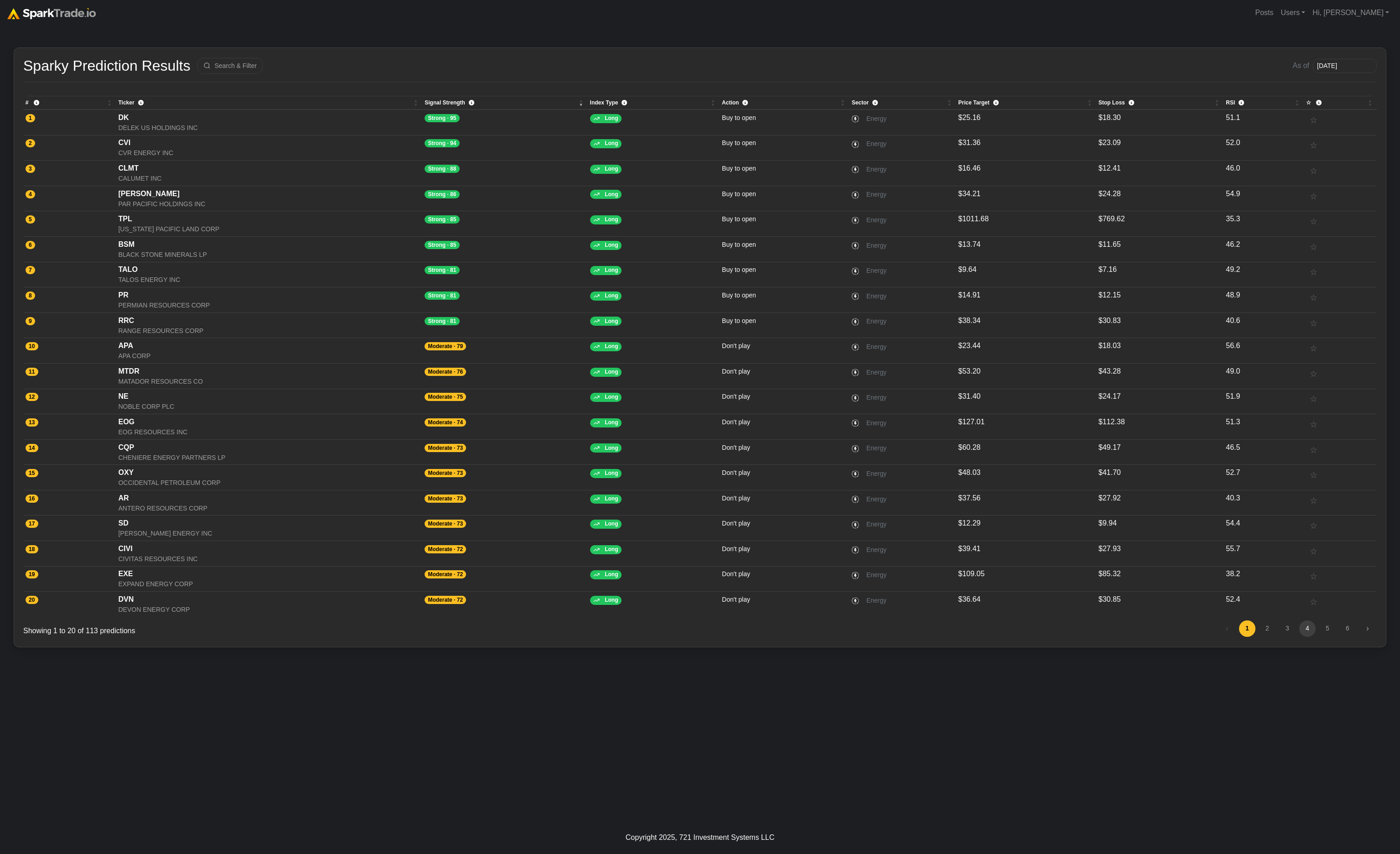
click at [1305, 630] on link "4" at bounding box center [1308, 629] width 16 height 16
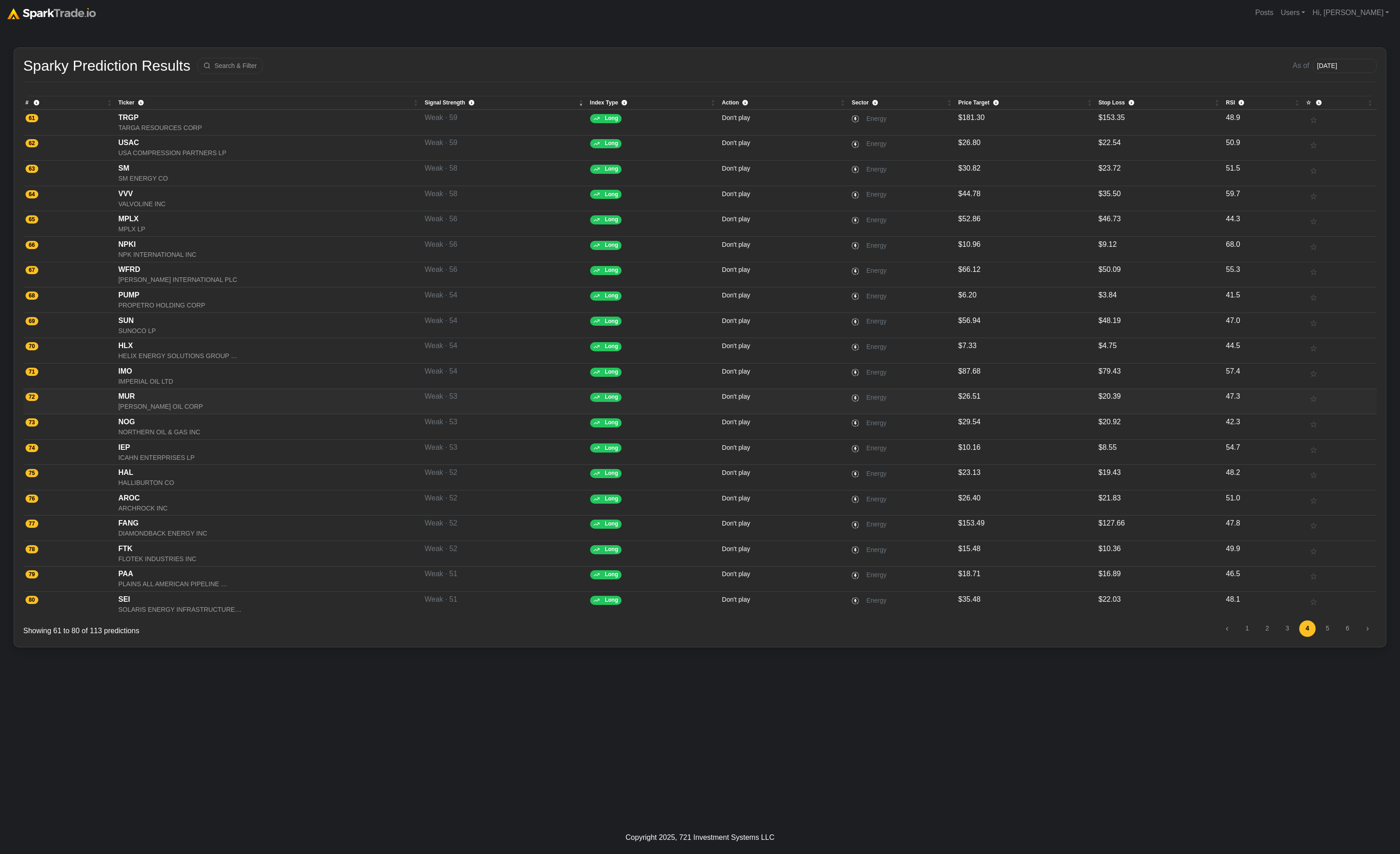
click at [512, 393] on td "Weak · 53" at bounding box center [505, 401] width 165 height 25
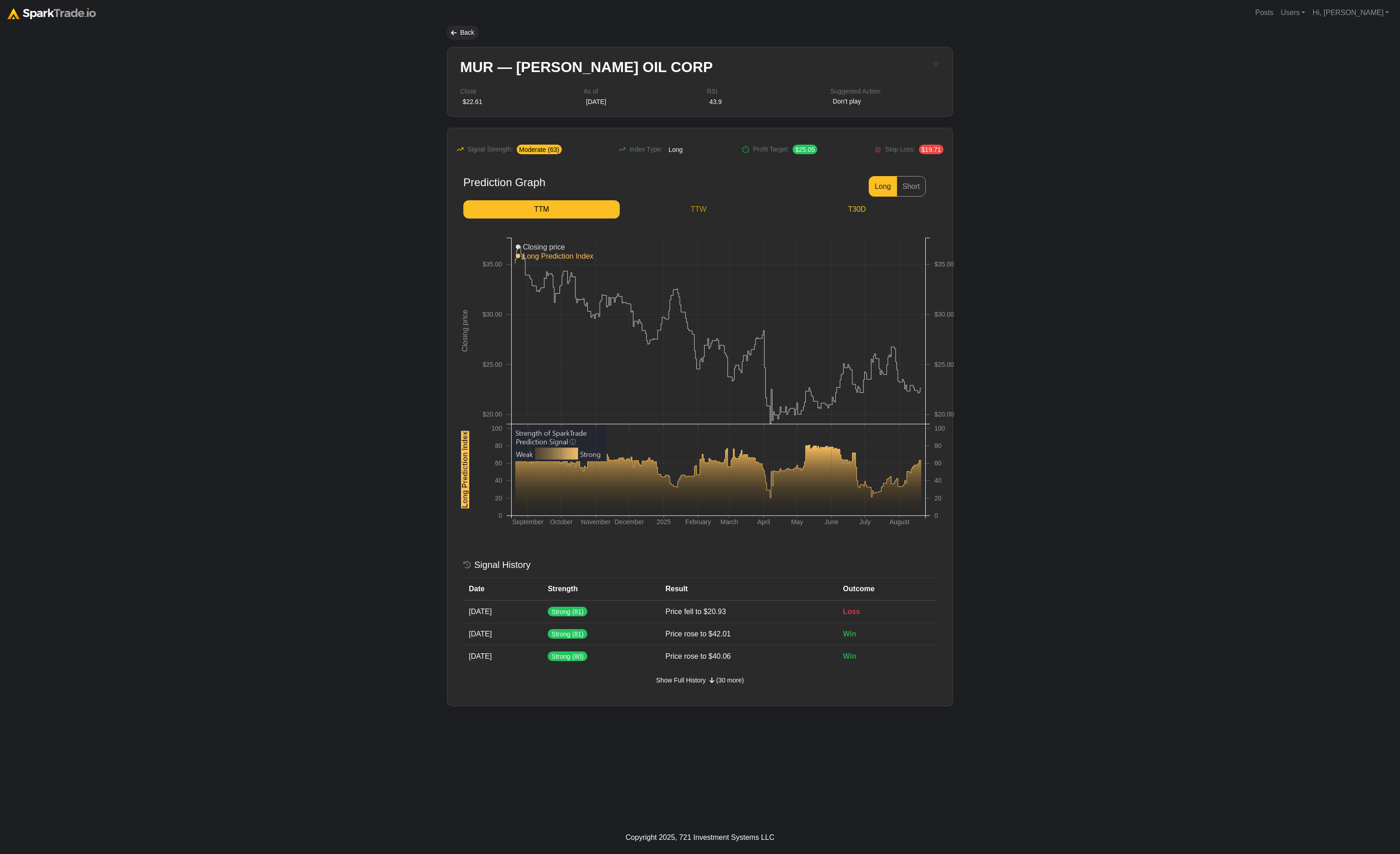
click at [683, 205] on link "TTW" at bounding box center [698, 209] width 157 height 18
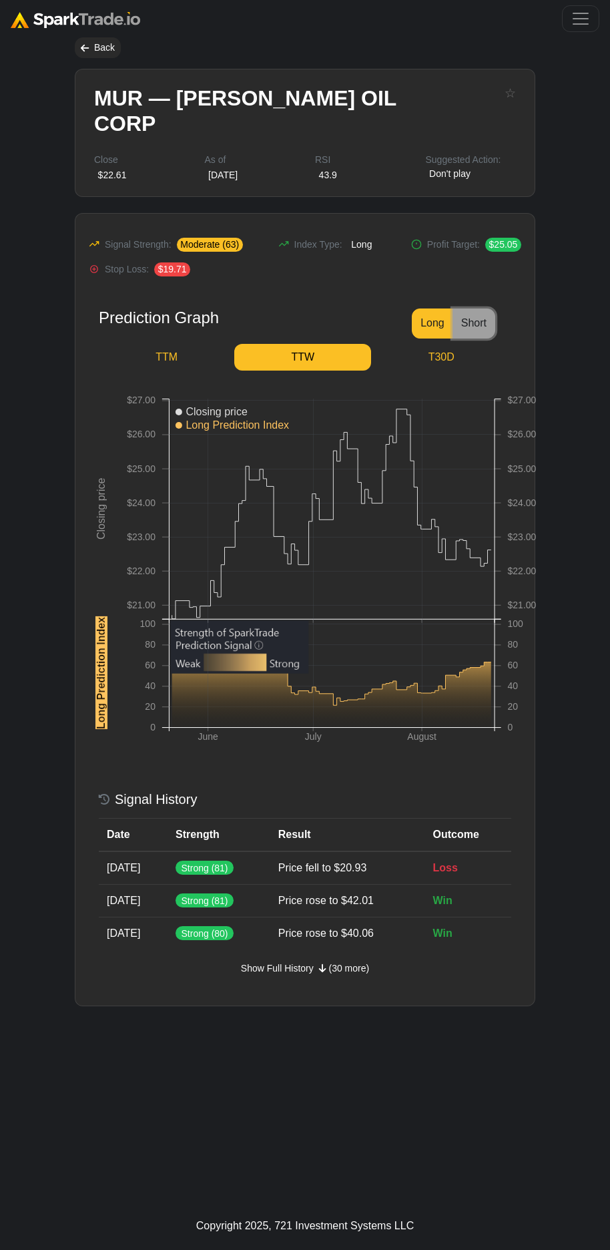
click at [471, 308] on button "Short" at bounding box center [474, 323] width 43 height 30
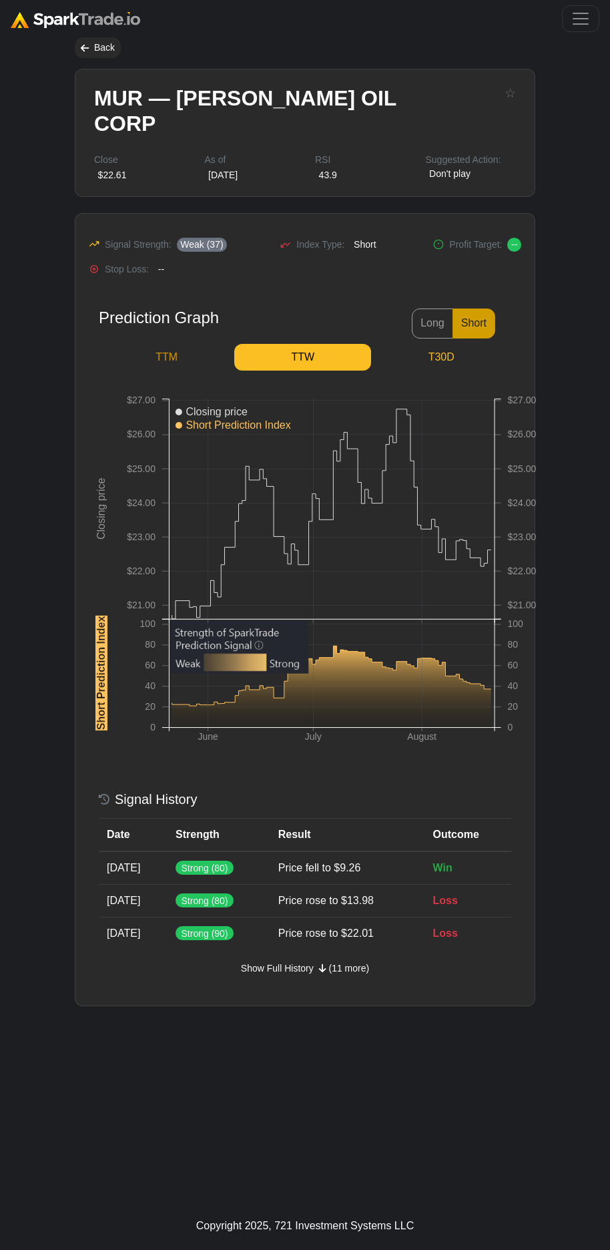
click at [171, 344] on link "TTM" at bounding box center [166, 357] width 135 height 27
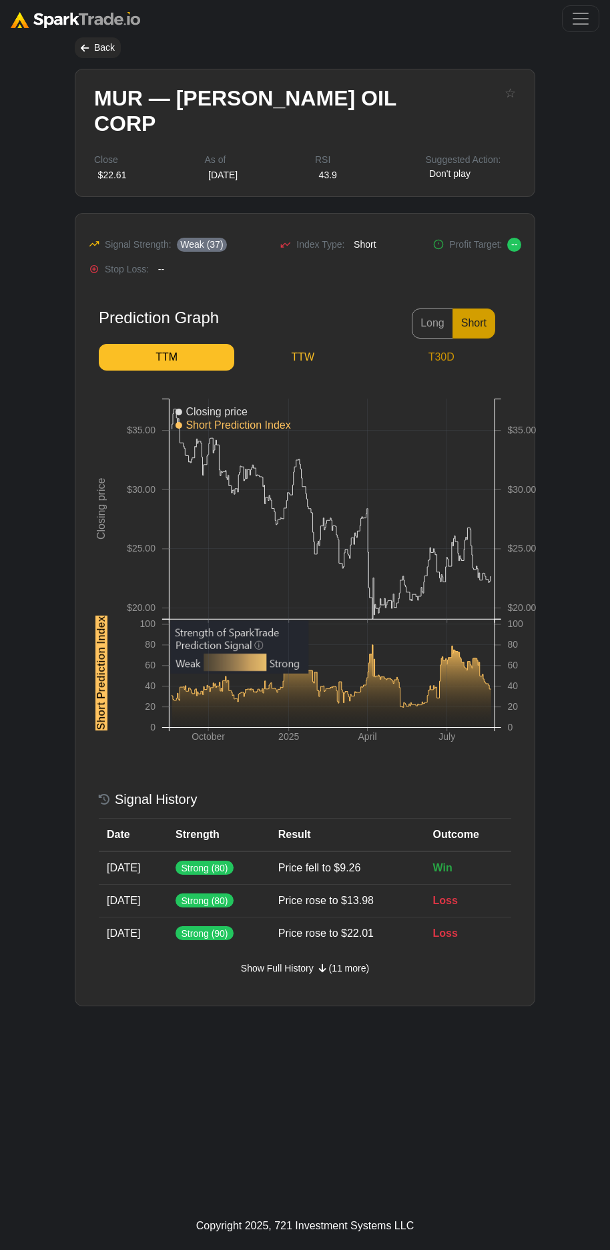
click at [452, 344] on link "T30D" at bounding box center [441, 357] width 140 height 27
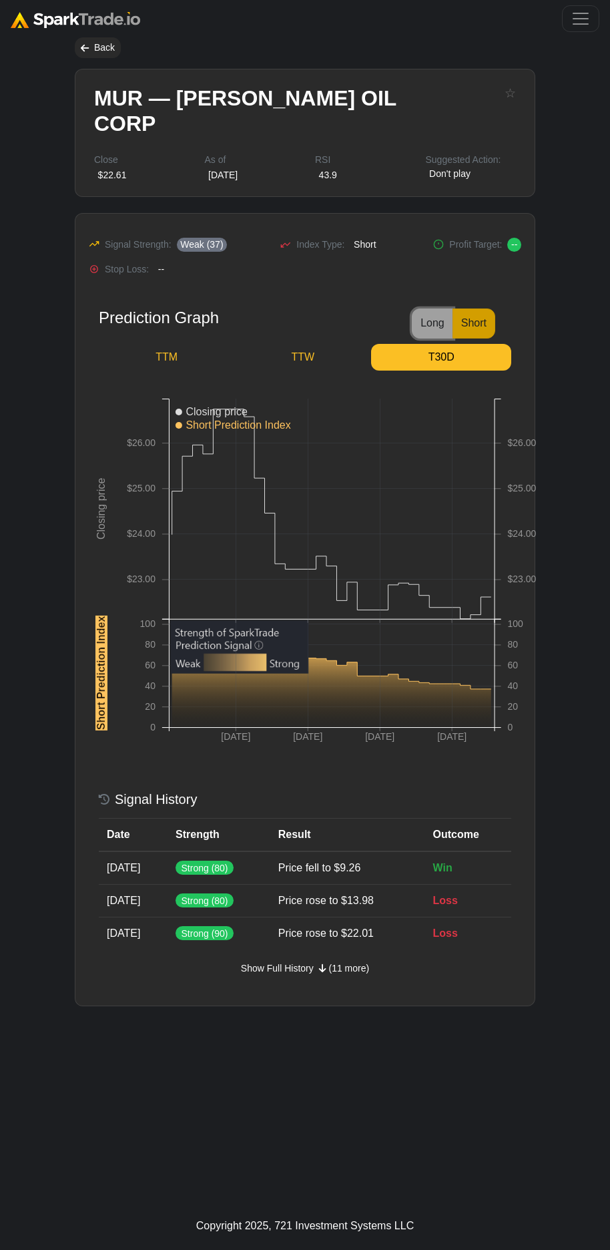
click at [427, 308] on button "Long" at bounding box center [432, 323] width 41 height 30
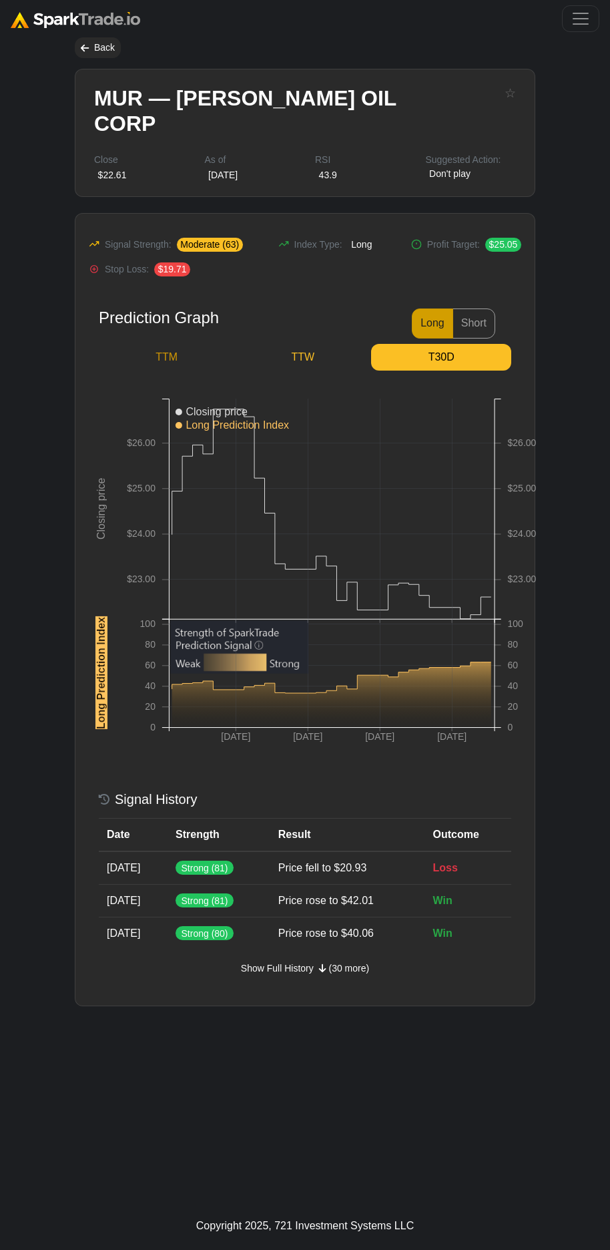
click at [180, 344] on link "TTM" at bounding box center [166, 357] width 135 height 27
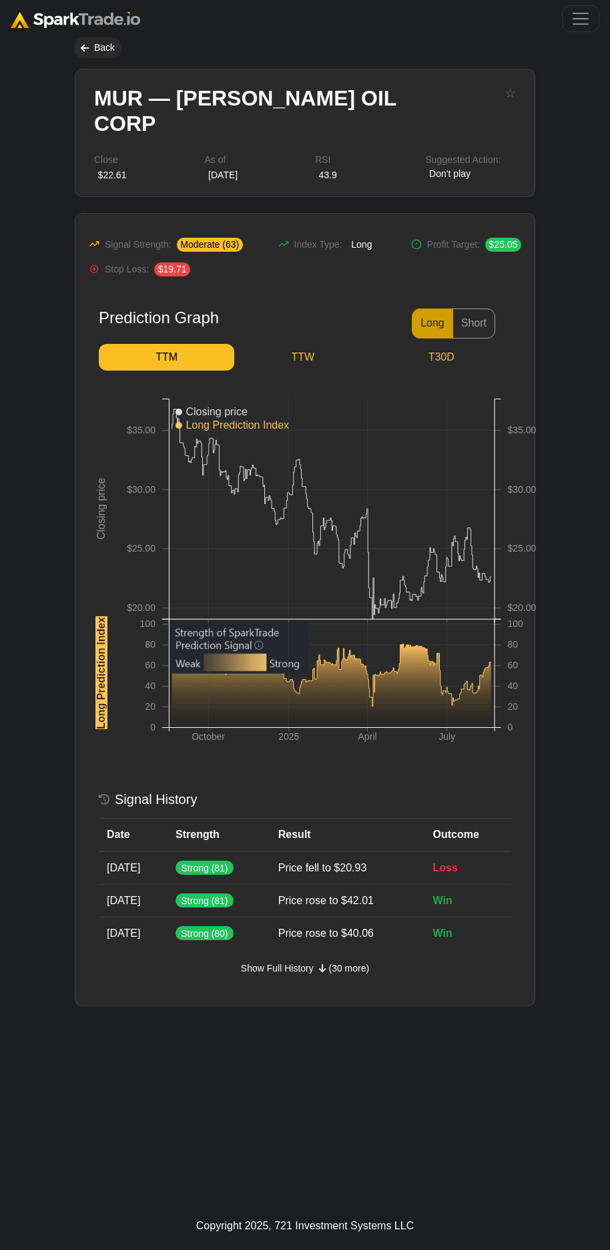
click at [37, 261] on body "Posts Users Staff users Client users Add new client user Sessions Hi, Eric Sign…" at bounding box center [305, 625] width 610 height 1250
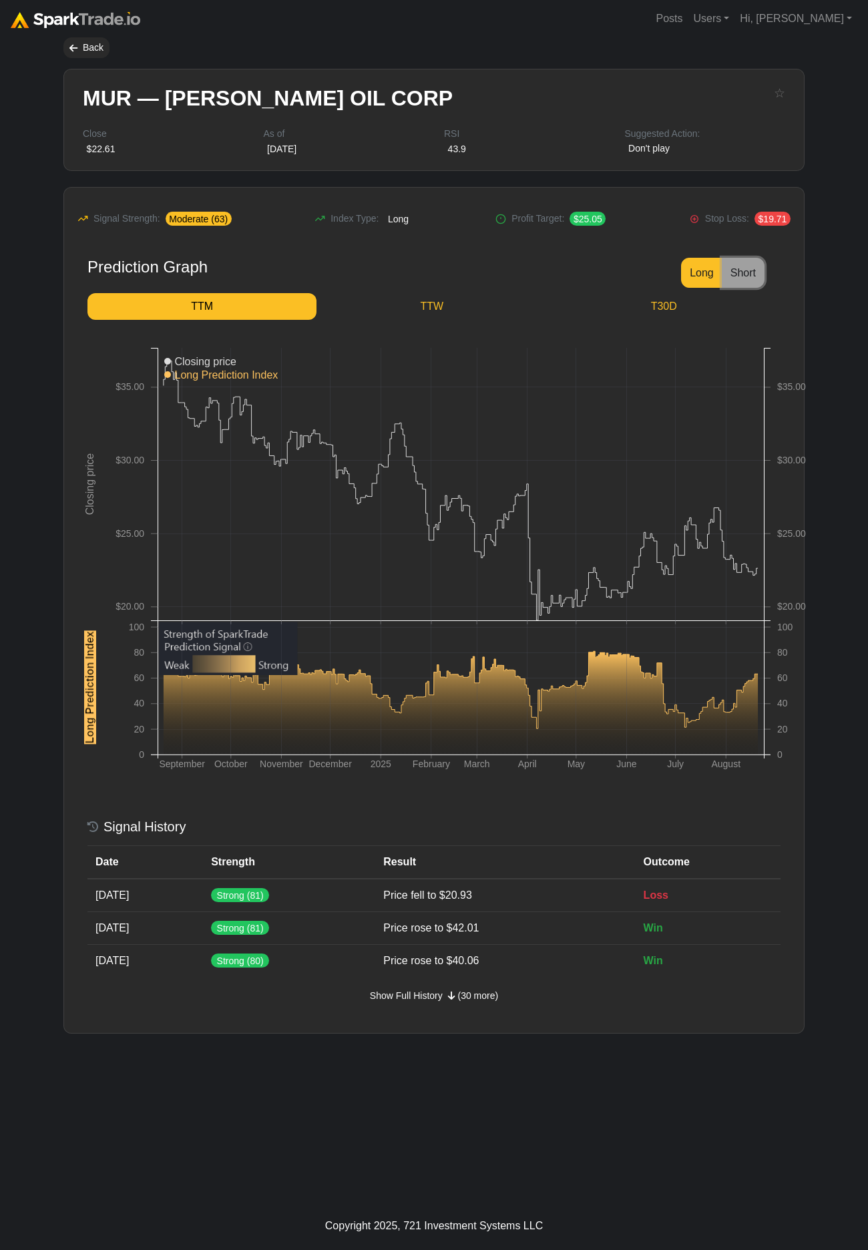
click at [723, 285] on button "Short" at bounding box center [743, 273] width 43 height 30
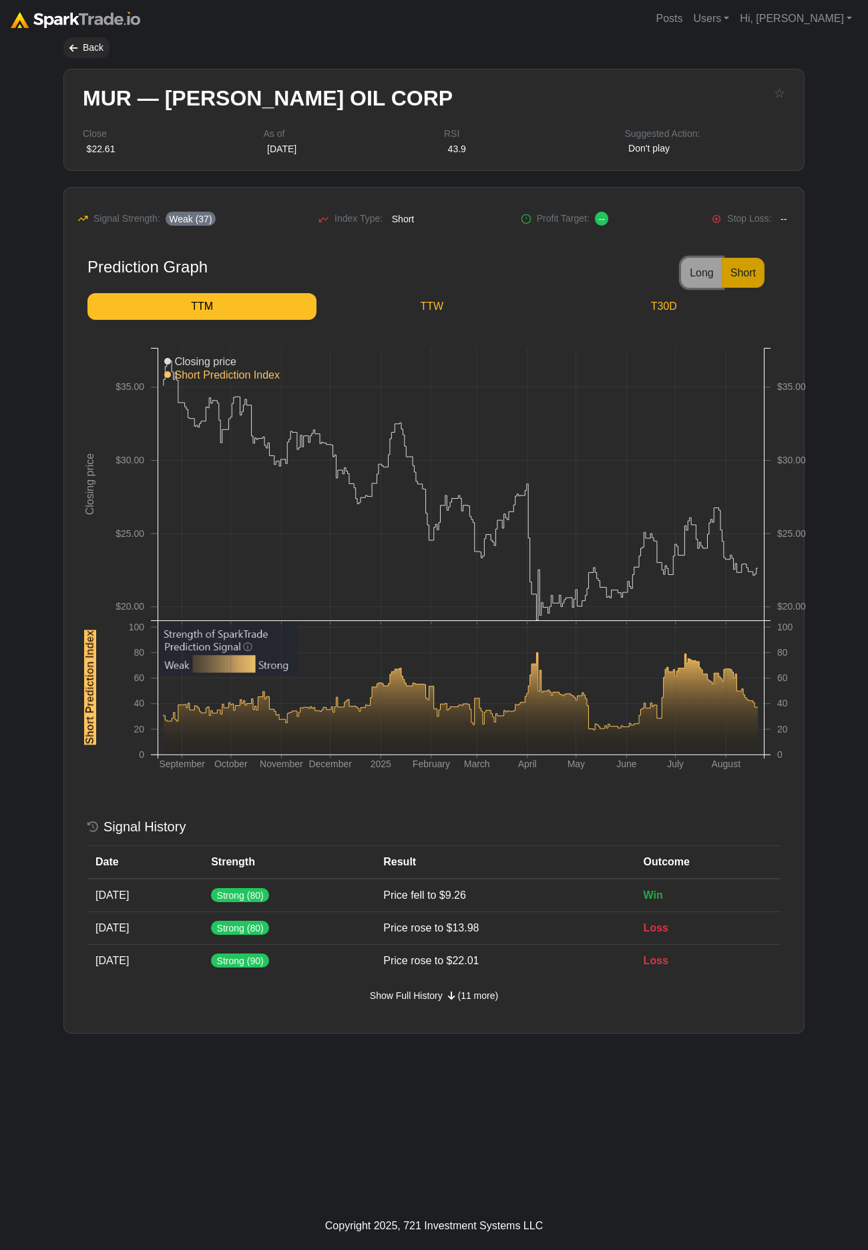
click at [686, 270] on button "Long" at bounding box center [701, 273] width 41 height 30
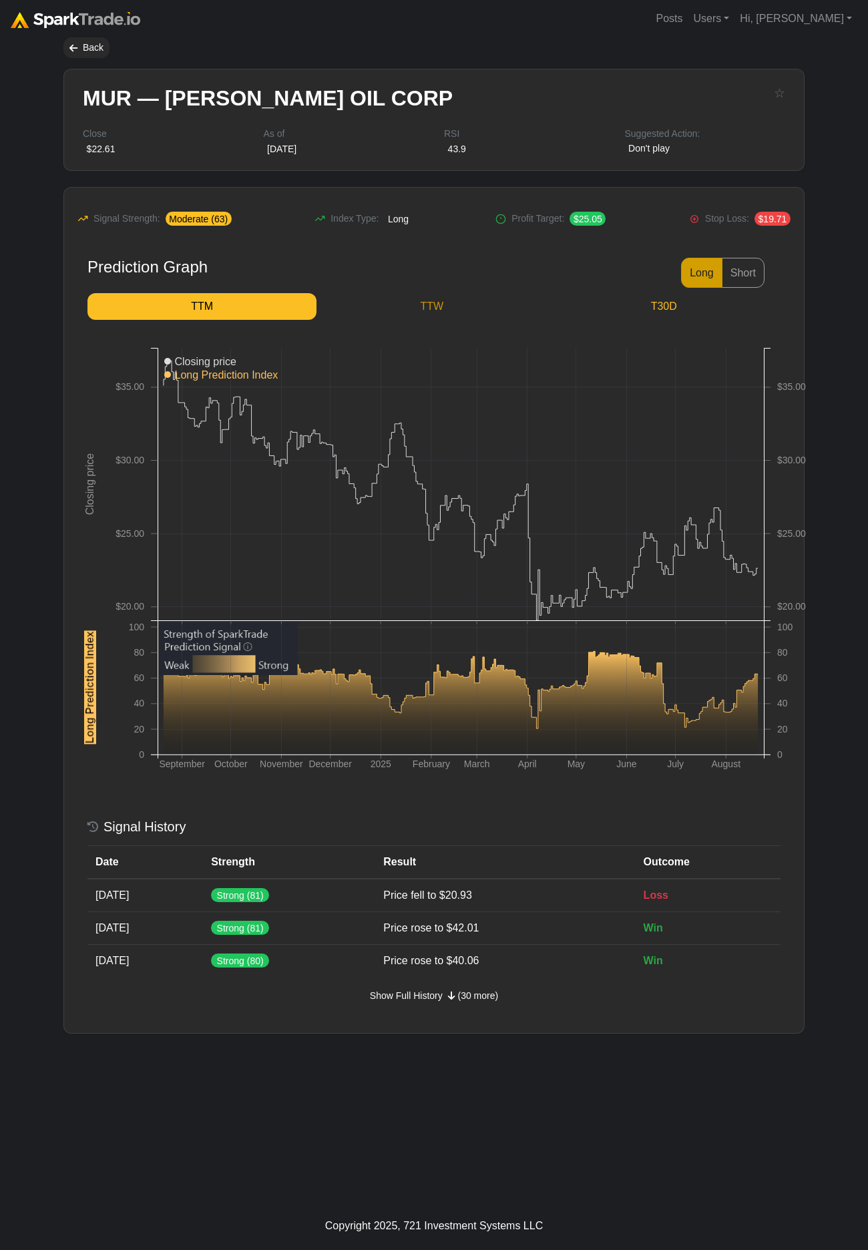
click at [419, 306] on link "TTW" at bounding box center [431, 306] width 230 height 27
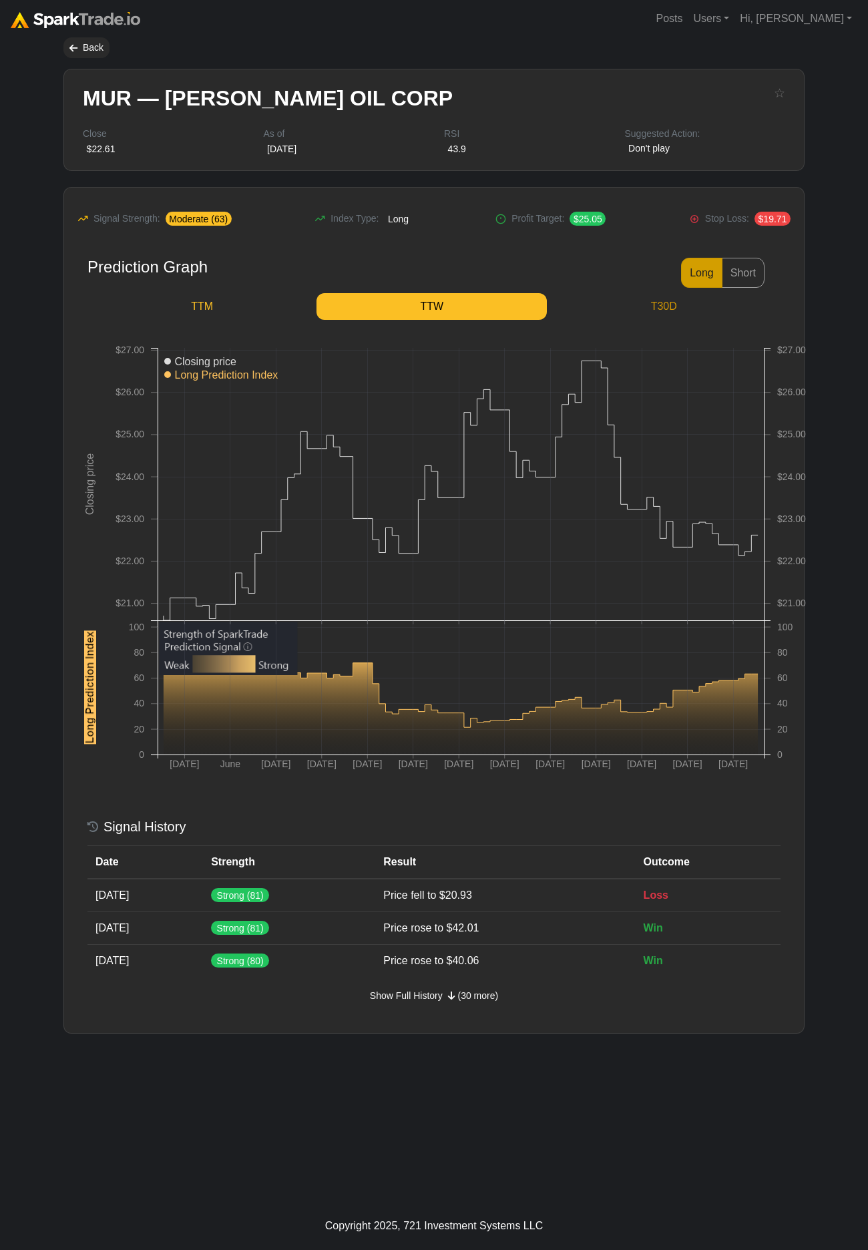
click at [663, 303] on link "T30D" at bounding box center [664, 306] width 234 height 27
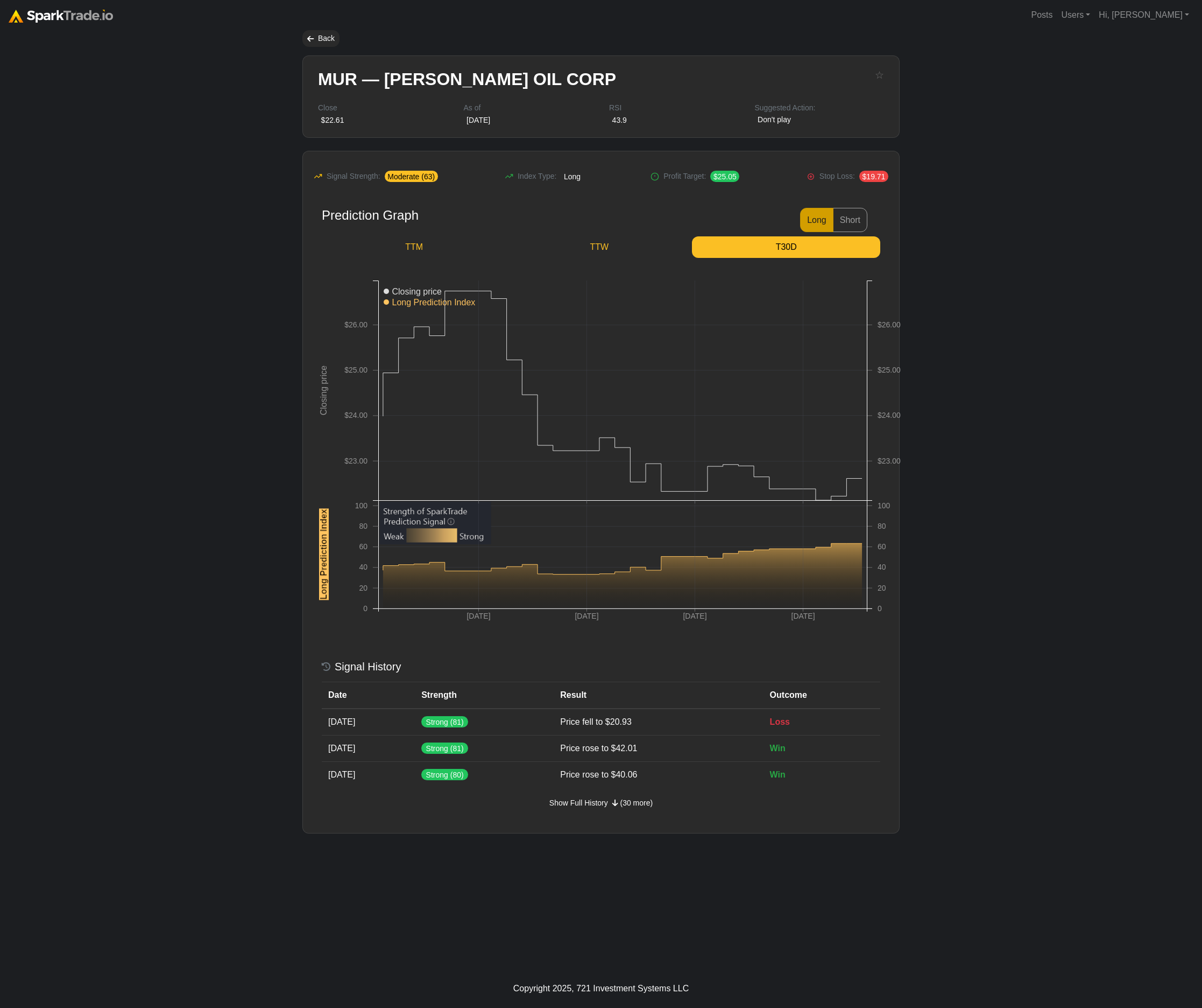
click at [234, 353] on body "Posts Users Staff users Client users Add new client user Sessions Hi, Eric Sign…" at bounding box center [601, 504] width 1202 height 1008
click at [326, 44] on div "Back" at bounding box center [321, 38] width 37 height 17
click at [330, 33] on div "Back" at bounding box center [321, 38] width 37 height 17
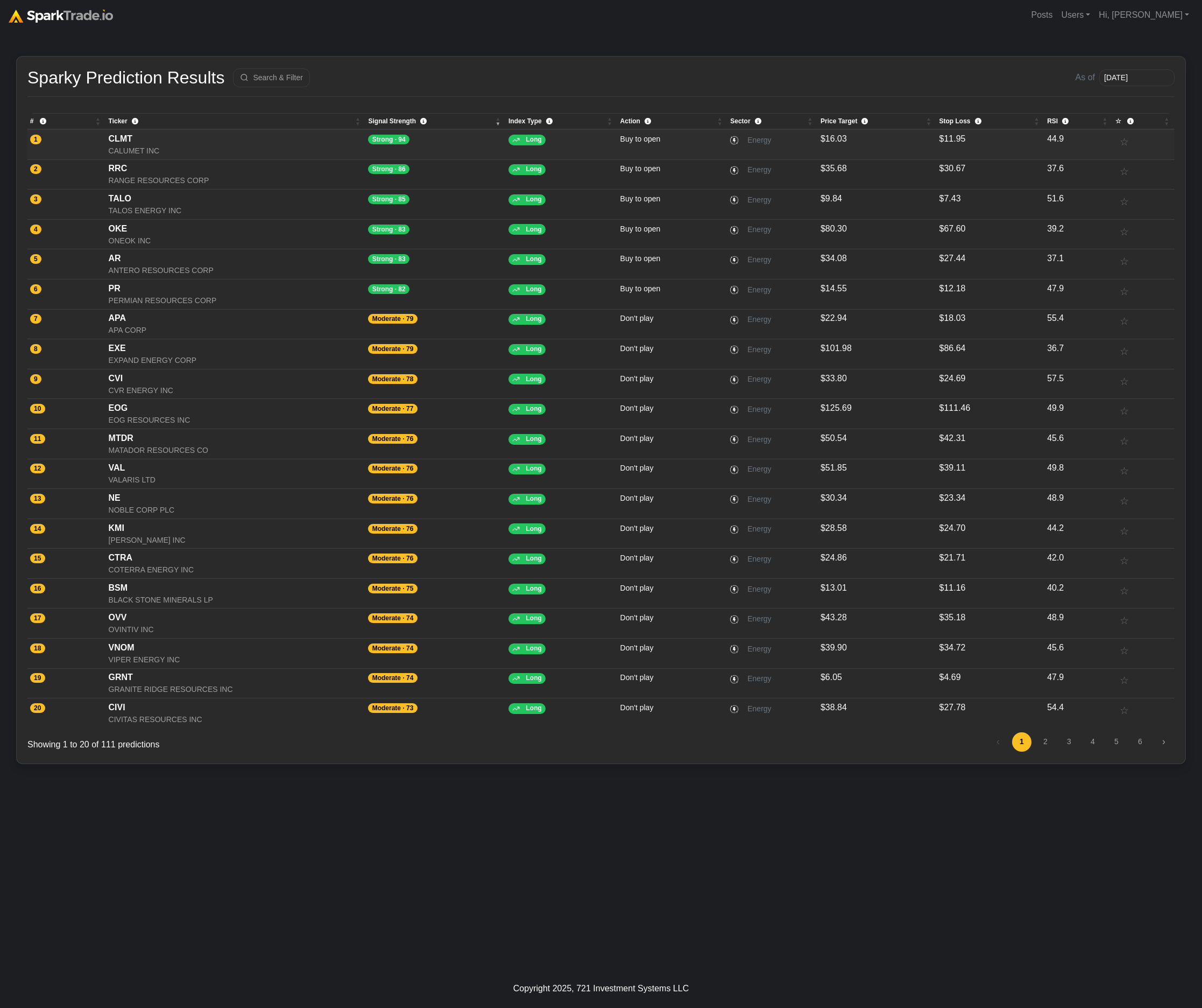
click at [225, 150] on div "CALUMET INC" at bounding box center [236, 151] width 255 height 11
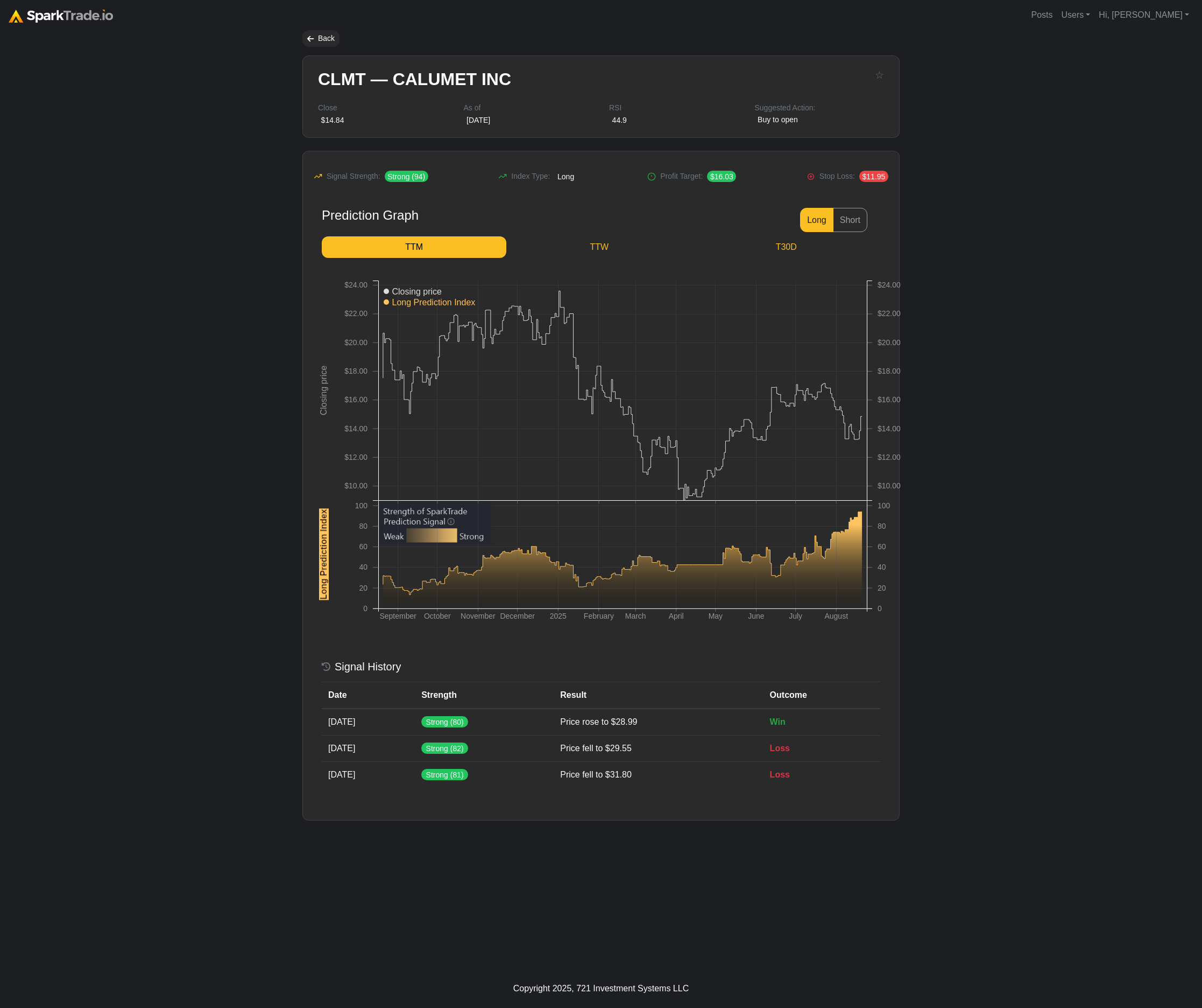
click at [978, 310] on body "Posts Users Staff users Client users Add new client user Sessions Hi, [PERSON_N…" at bounding box center [601, 504] width 1202 height 1008
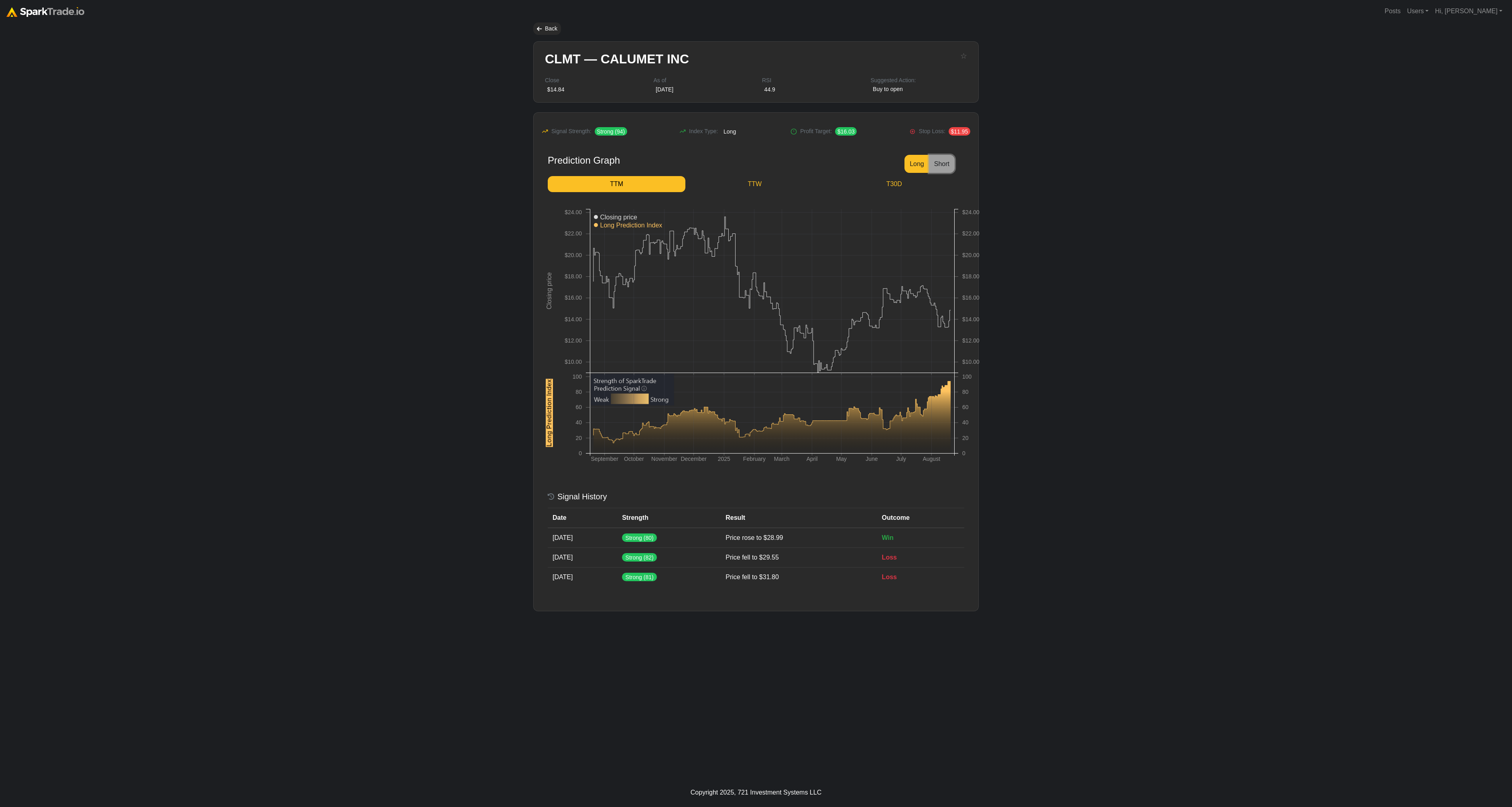
click at [896, 165] on button "Short" at bounding box center [941, 164] width 26 height 18
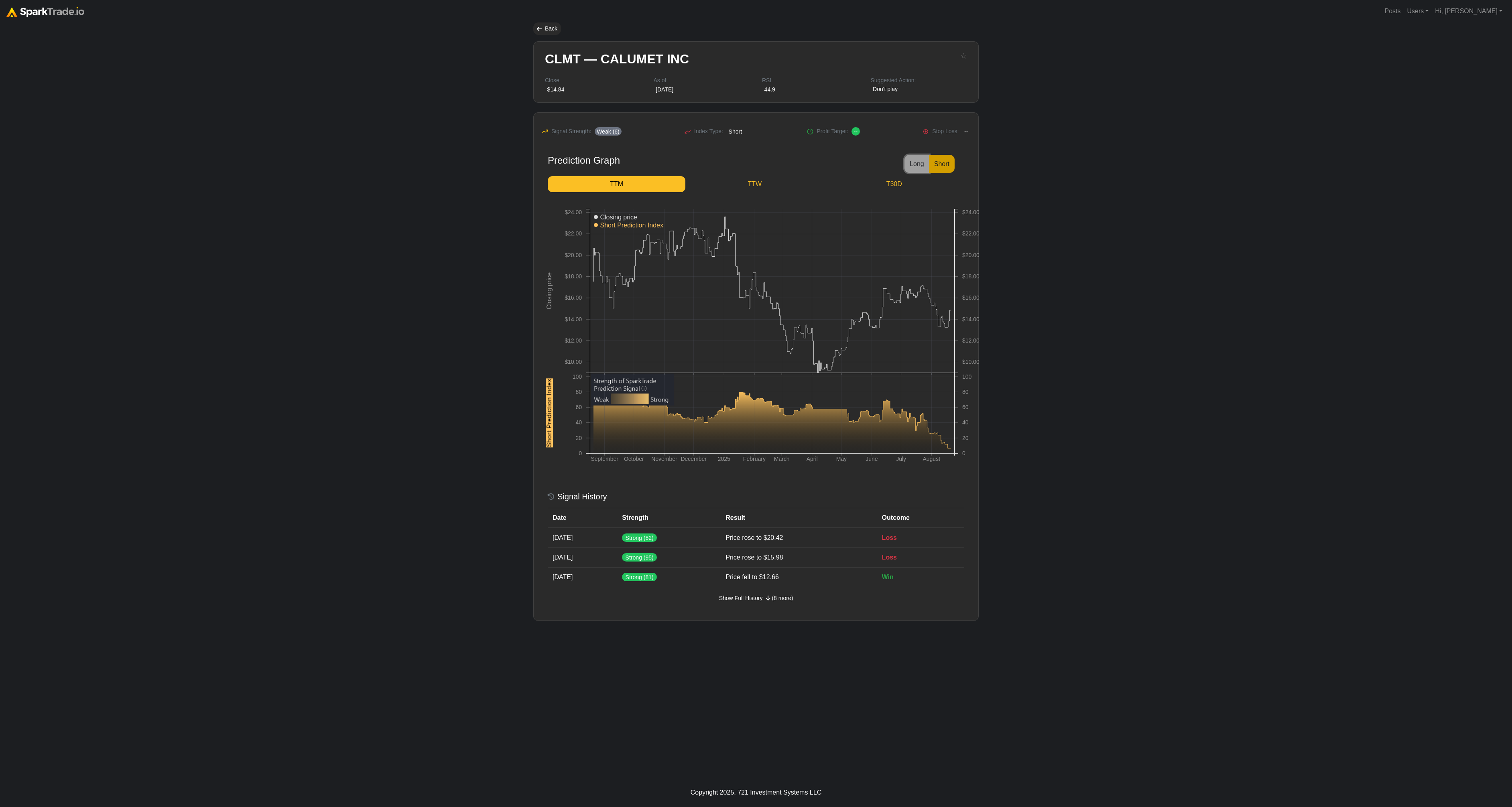
click at [896, 163] on button "Long" at bounding box center [917, 164] width 25 height 18
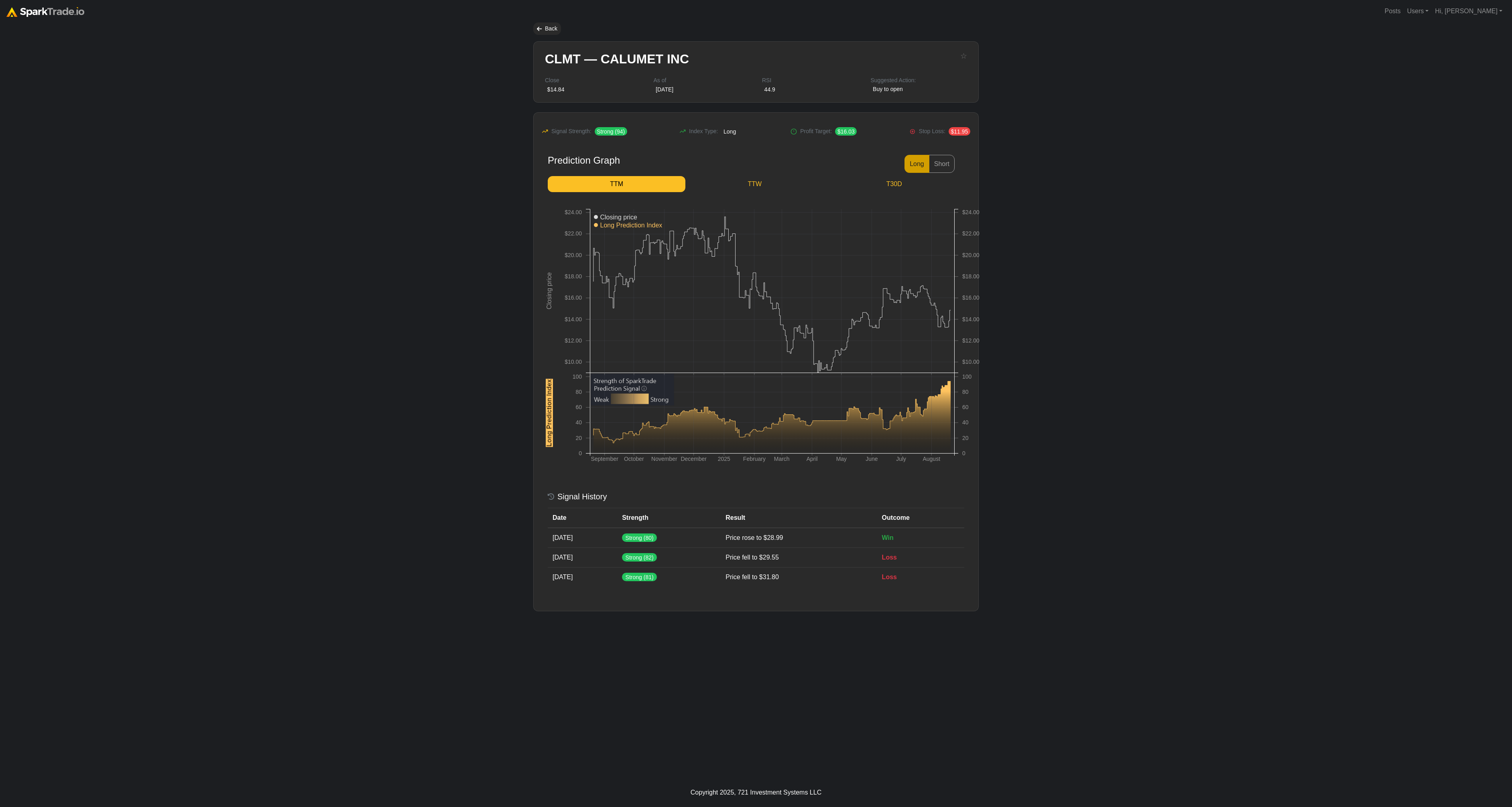
click at [896, 158] on body "Posts Users Staff users Client users Add new client user Sessions Hi, [PERSON_N…" at bounding box center [756, 403] width 1512 height 807
click at [379, 246] on body "Posts Users Staff users Client users Add new client user Sessions Hi, Eric Sign…" at bounding box center [756, 403] width 1512 height 807
click at [896, 55] on button "☆" at bounding box center [963, 55] width 7 height 9
click at [553, 28] on div "Back" at bounding box center [547, 28] width 28 height 13
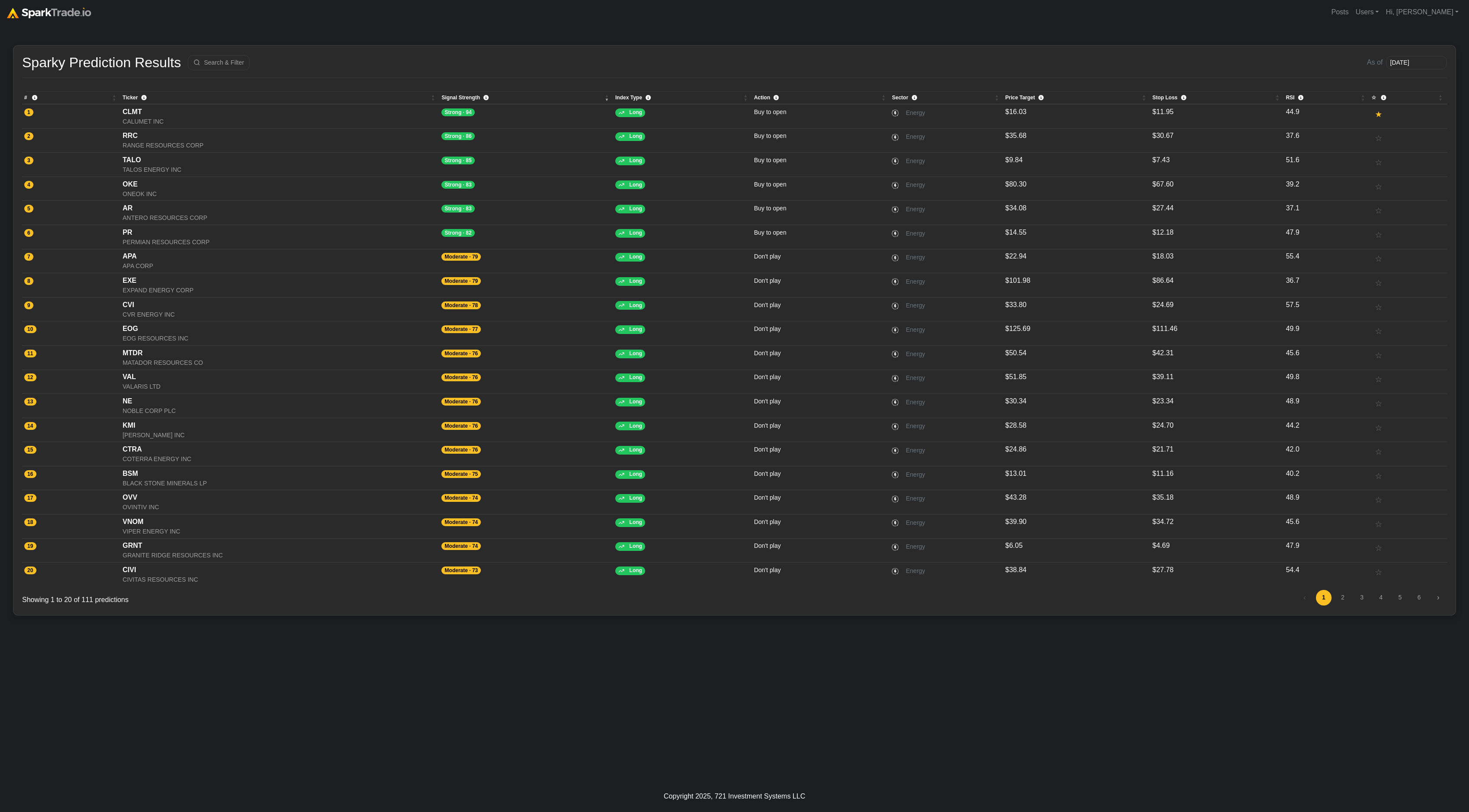
click at [643, 653] on div "How to Use [DOMAIN_NAME] × Sparky Prediction Results Search & Filter As of [DAT…" at bounding box center [734, 402] width 1469 height 756
click at [1420, 599] on link "6" at bounding box center [1420, 598] width 16 height 16
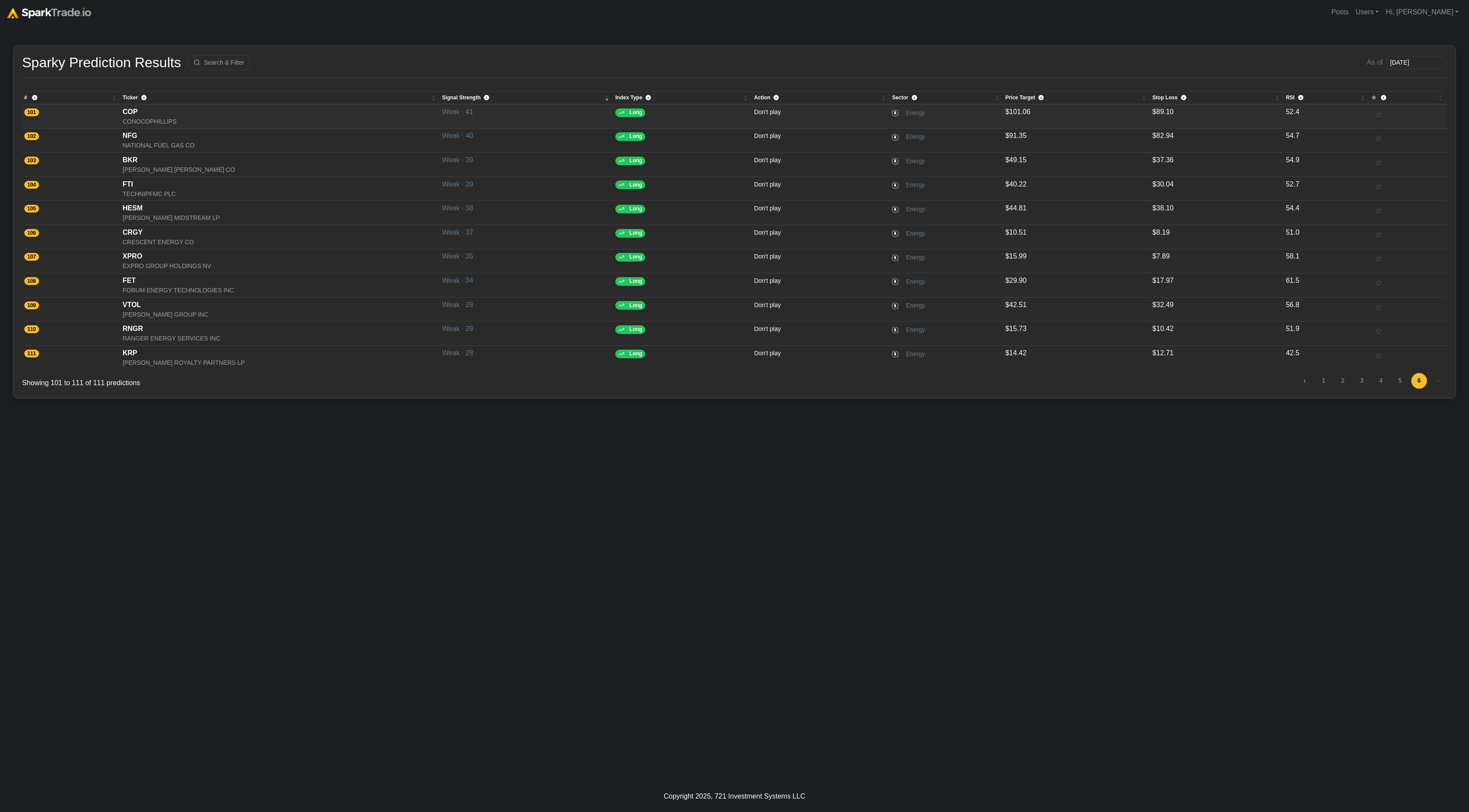
click at [452, 109] on span "Weak · 41" at bounding box center [458, 111] width 31 height 7
click at [452, 114] on span "Weak · 41" at bounding box center [458, 111] width 31 height 7
click at [539, 513] on div "How to Use SparkTrade.io × Sparky Prediction Results Search & Filter As of 2025…" at bounding box center [734, 402] width 1469 height 756
click at [1359, 381] on link "3" at bounding box center [1362, 381] width 16 height 16
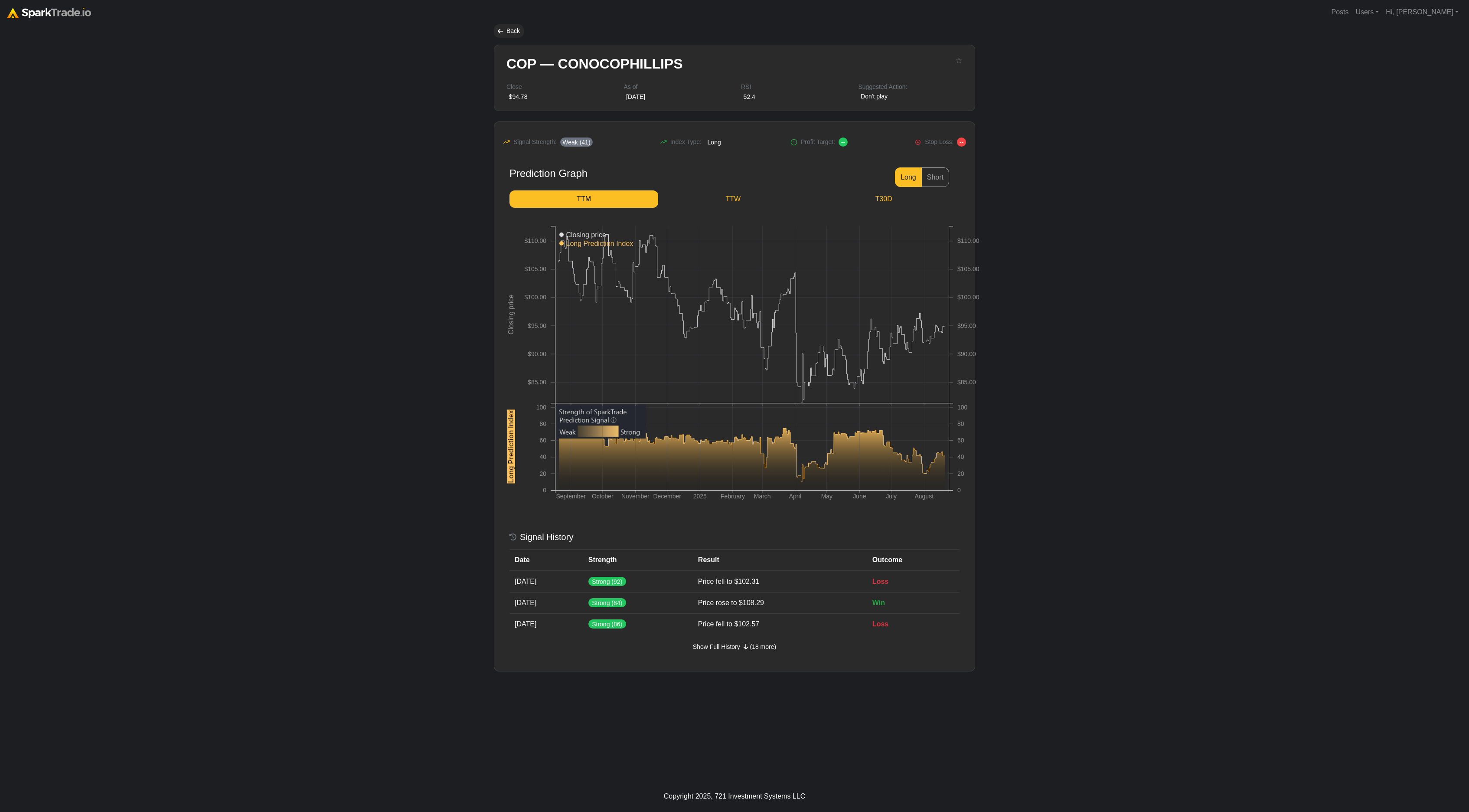
click at [1296, 364] on body "Posts Users Staff users Client users Add new client user Sessions Hi, [PERSON_N…" at bounding box center [734, 406] width 1469 height 812
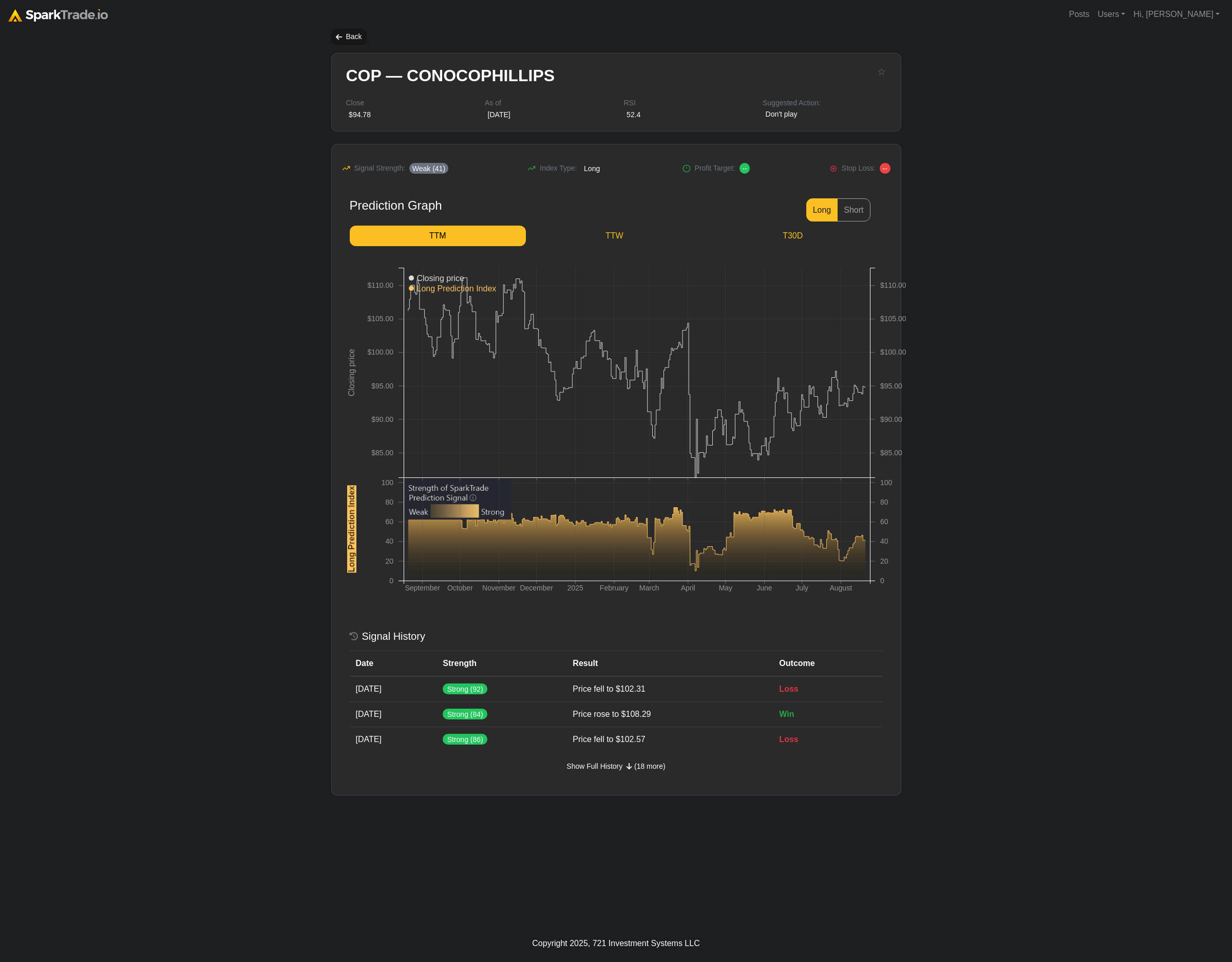
click at [356, 32] on div "Back" at bounding box center [349, 36] width 35 height 16
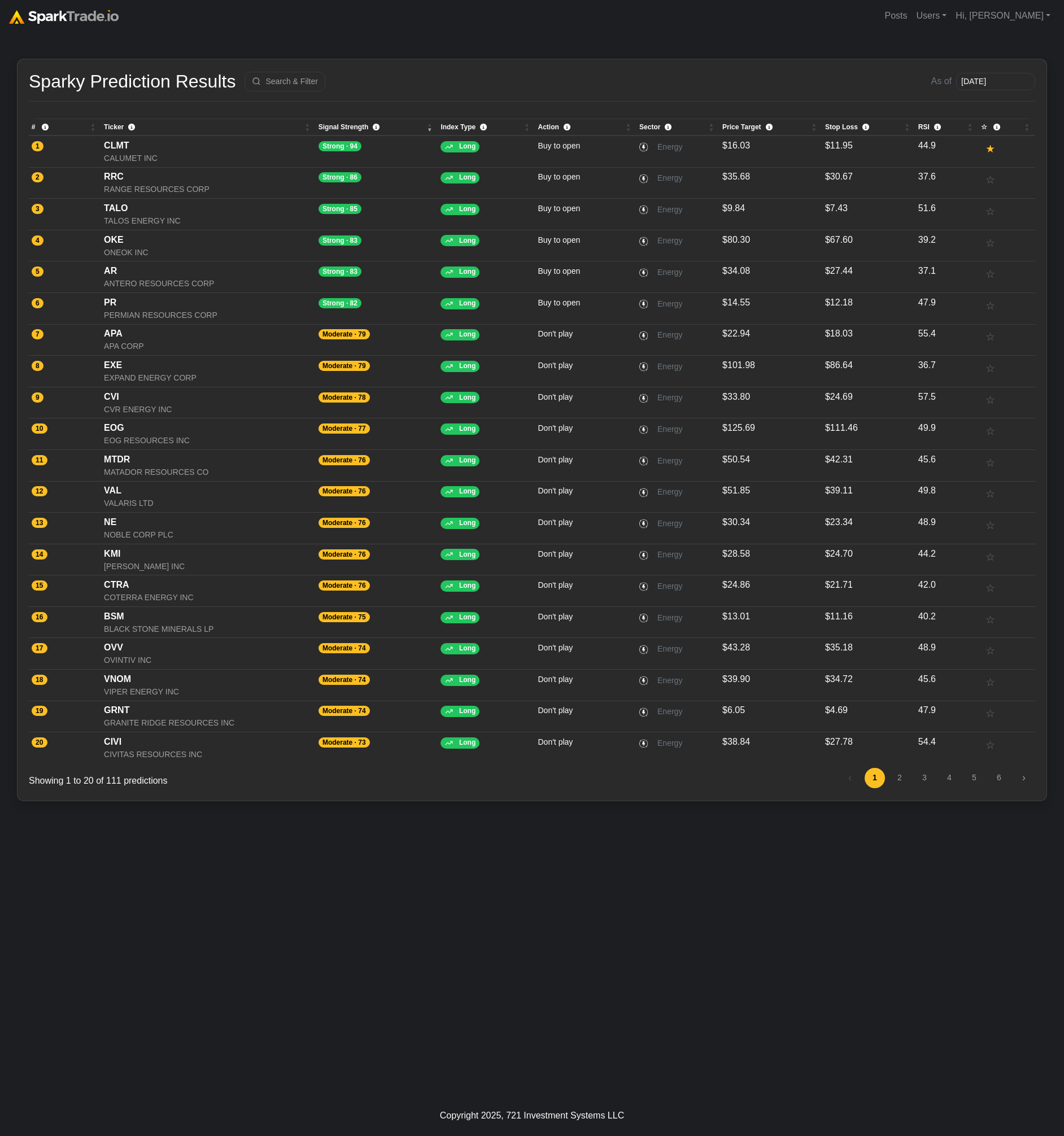
click at [751, 925] on div "How to Use SparkTrade.io × Sparky Prediction Results Search & Filter As of 2025…" at bounding box center [532, 563] width 1064 height 1064
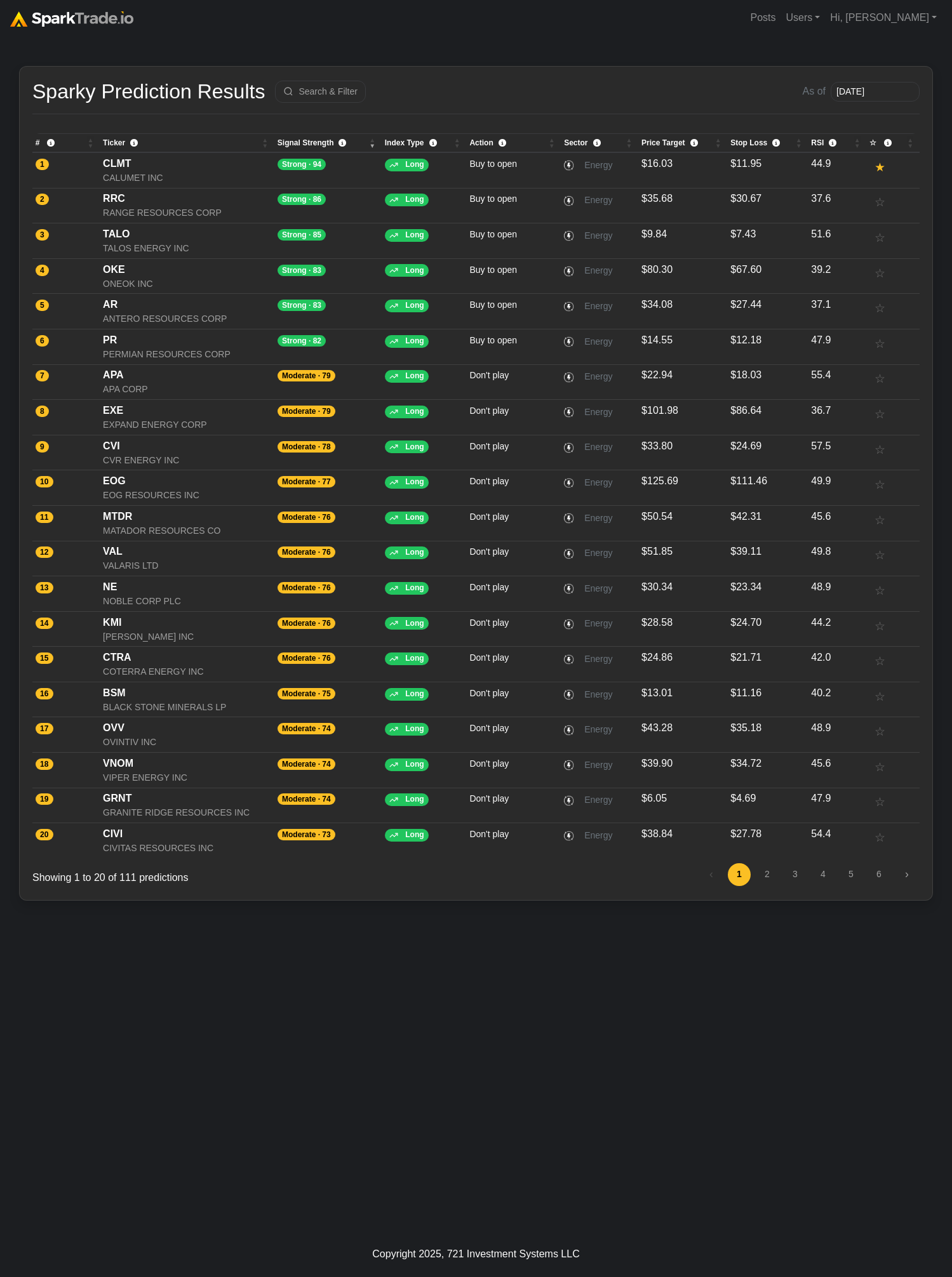
click at [720, 1129] on div "How to Use SparkTrade.io × Sparky Prediction Results Search & Filter As of 2025…" at bounding box center [476, 633] width 952 height 1196
click at [275, 1079] on div "How to Use SparkTrade.io × Sparky Prediction Results Search & Filter As of 2025…" at bounding box center [476, 633] width 952 height 1196
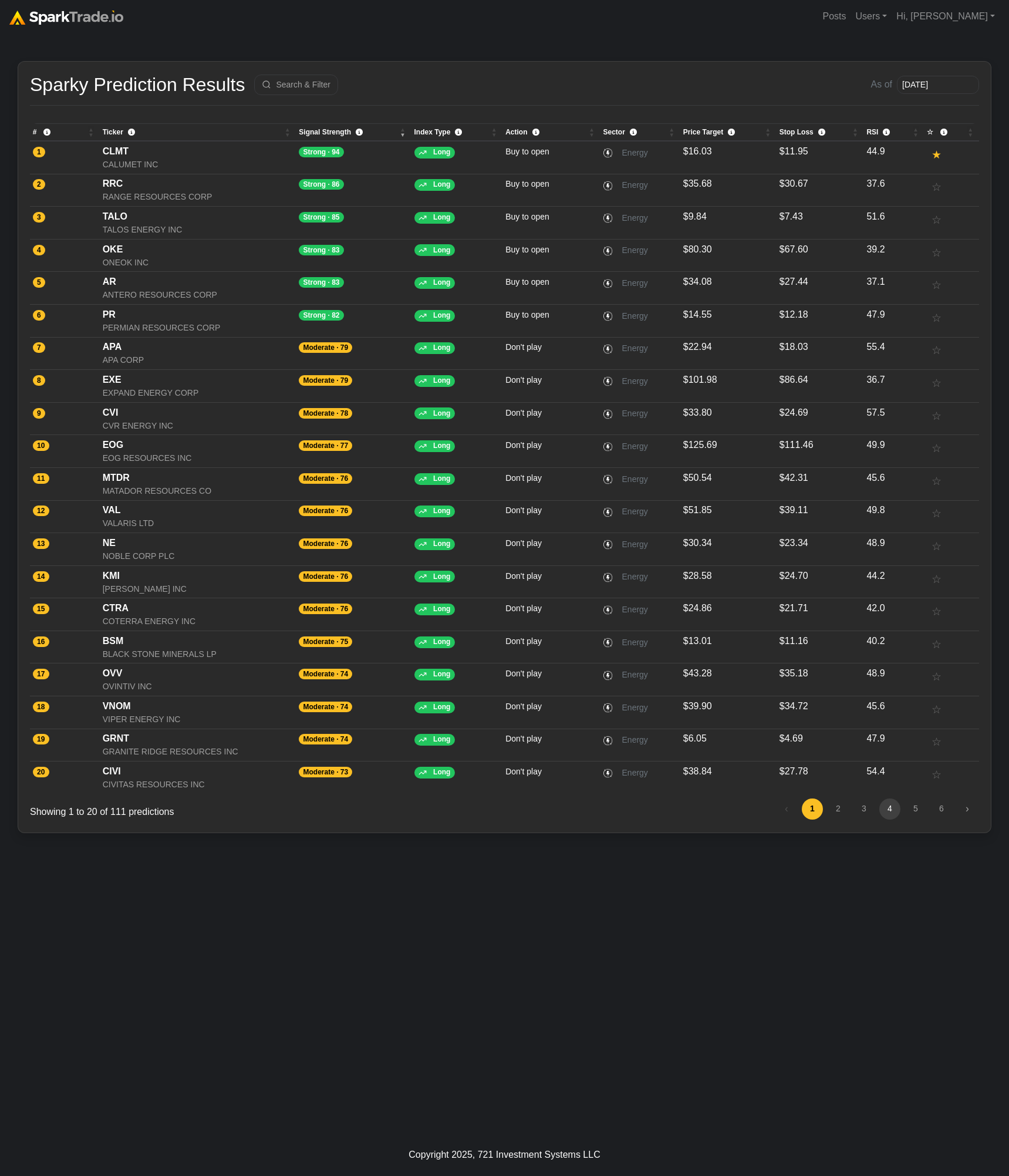
click at [889, 806] on link "4" at bounding box center [890, 809] width 21 height 21
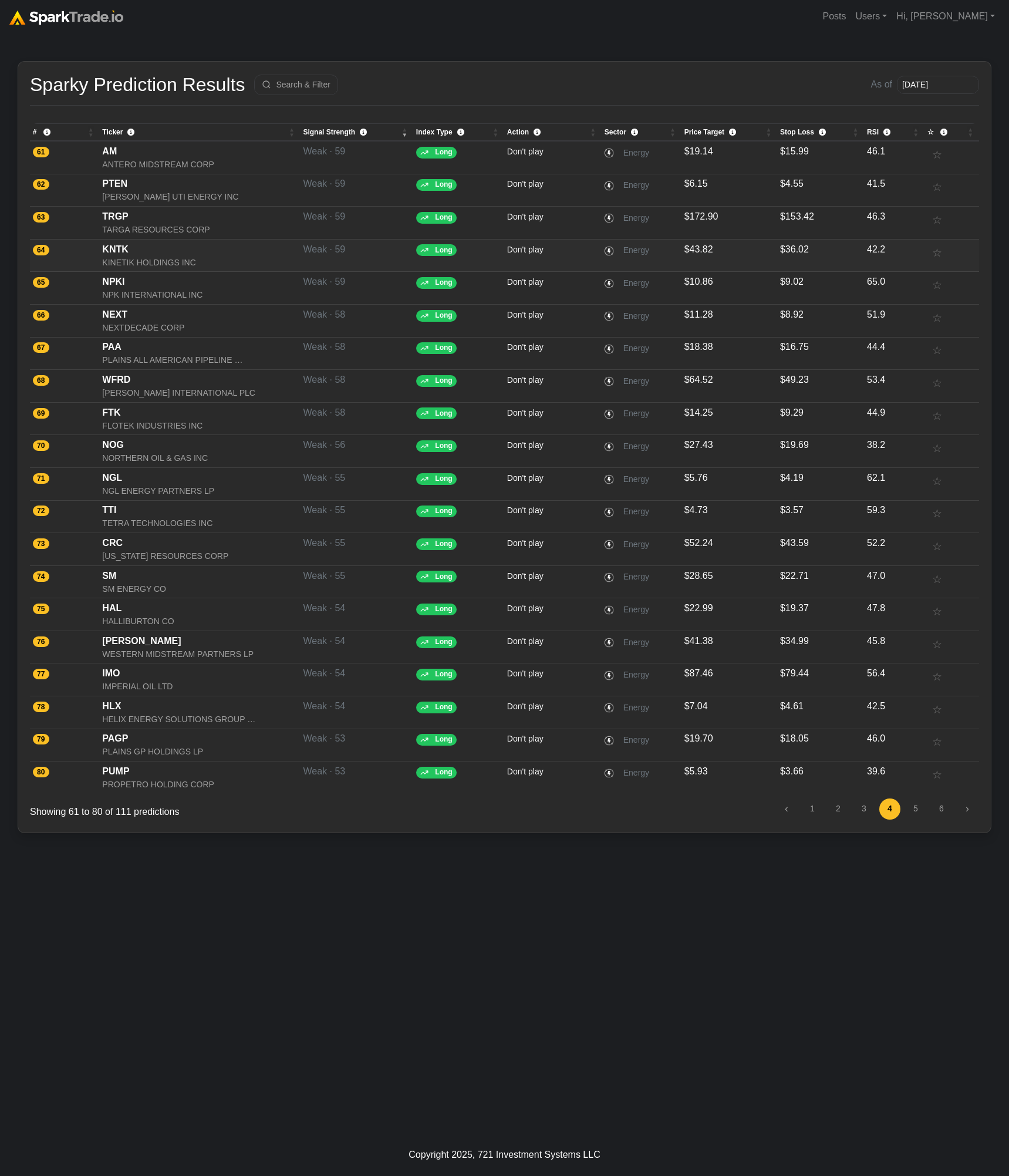
click at [134, 259] on div "KINETIK HOLDINGS INC" at bounding box center [200, 263] width 195 height 12
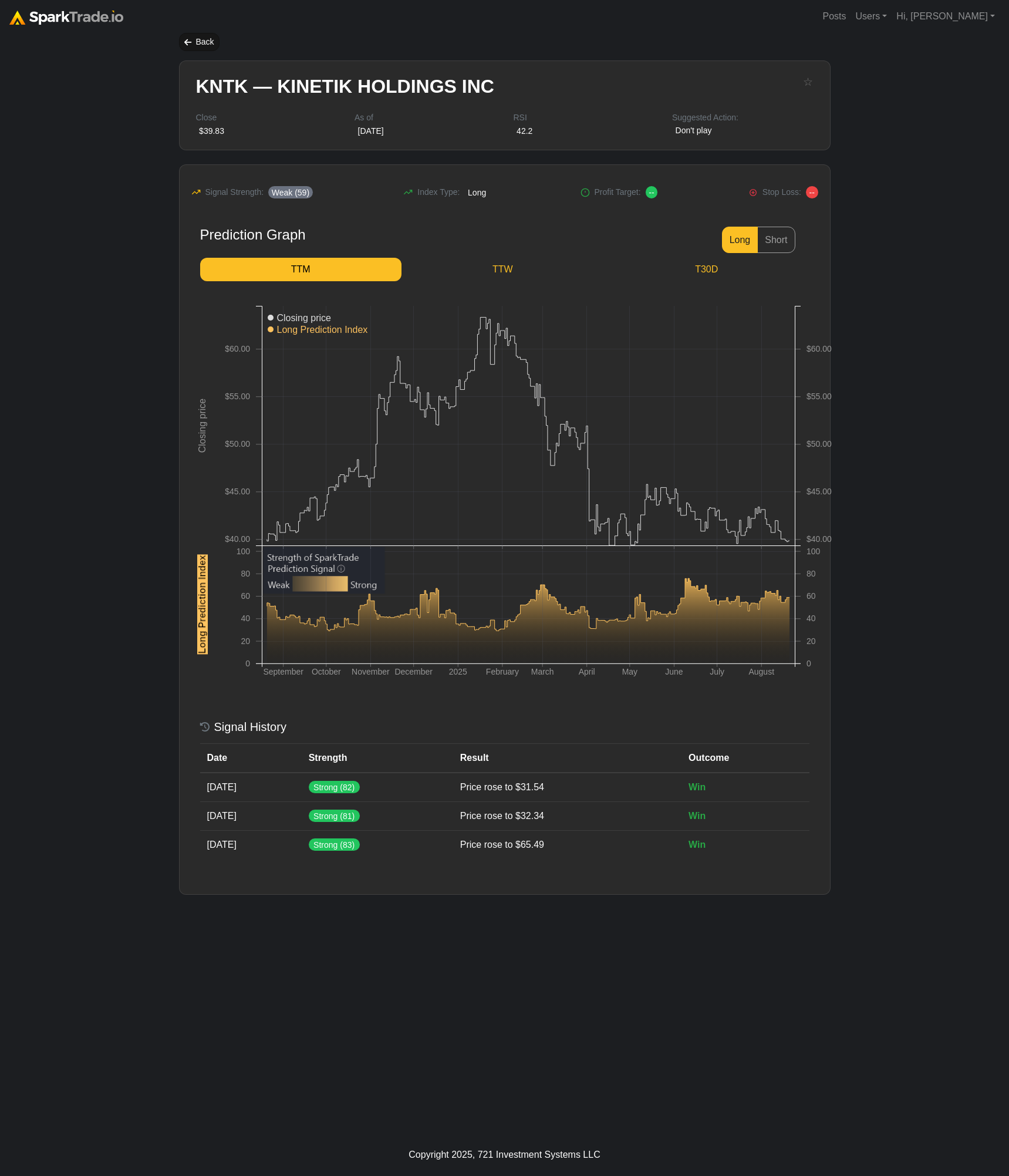
click at [197, 40] on div "Back" at bounding box center [200, 41] width 40 height 18
